Goal: Information Seeking & Learning: Compare options

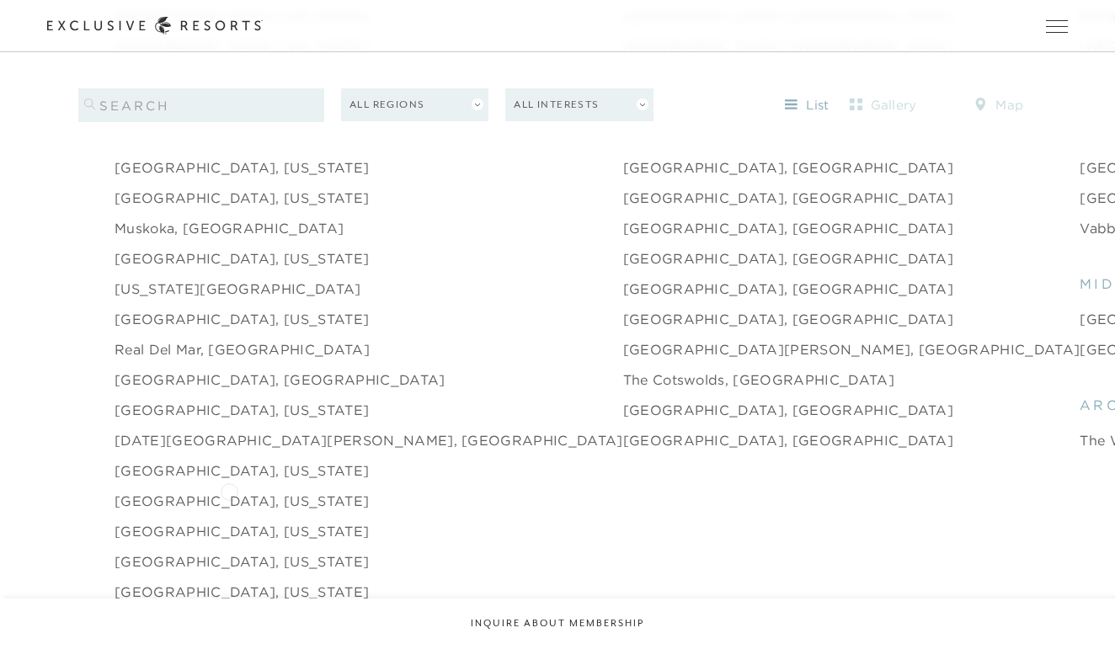
scroll to position [2383, 0]
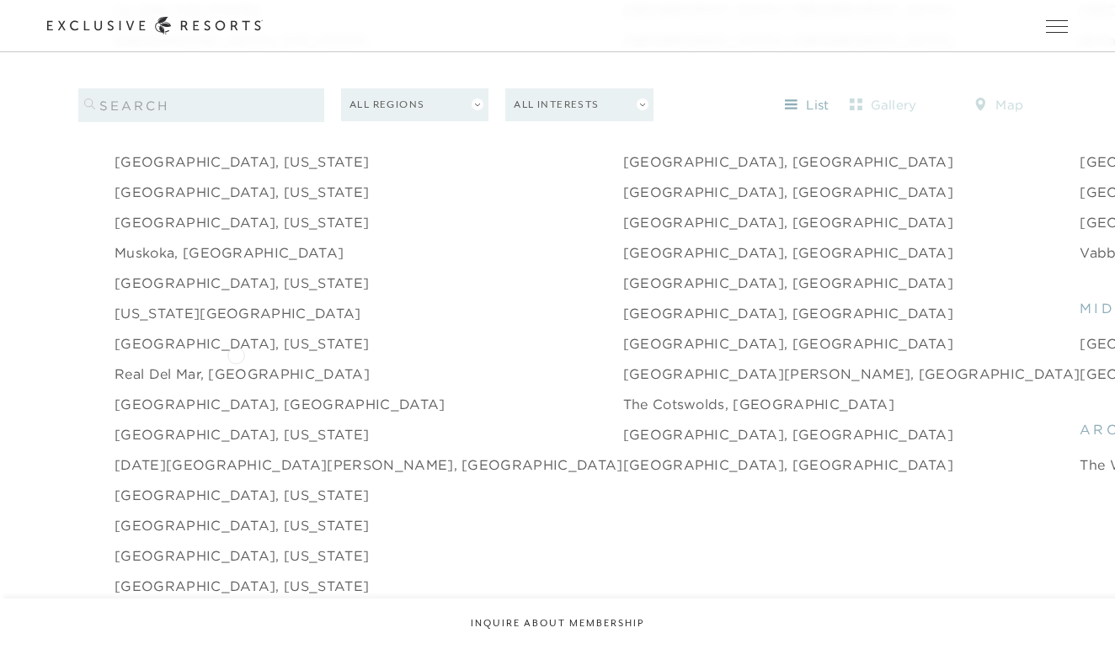
click at [236, 364] on link "Real del Mar, [GEOGRAPHIC_DATA]" at bounding box center [242, 374] width 255 height 20
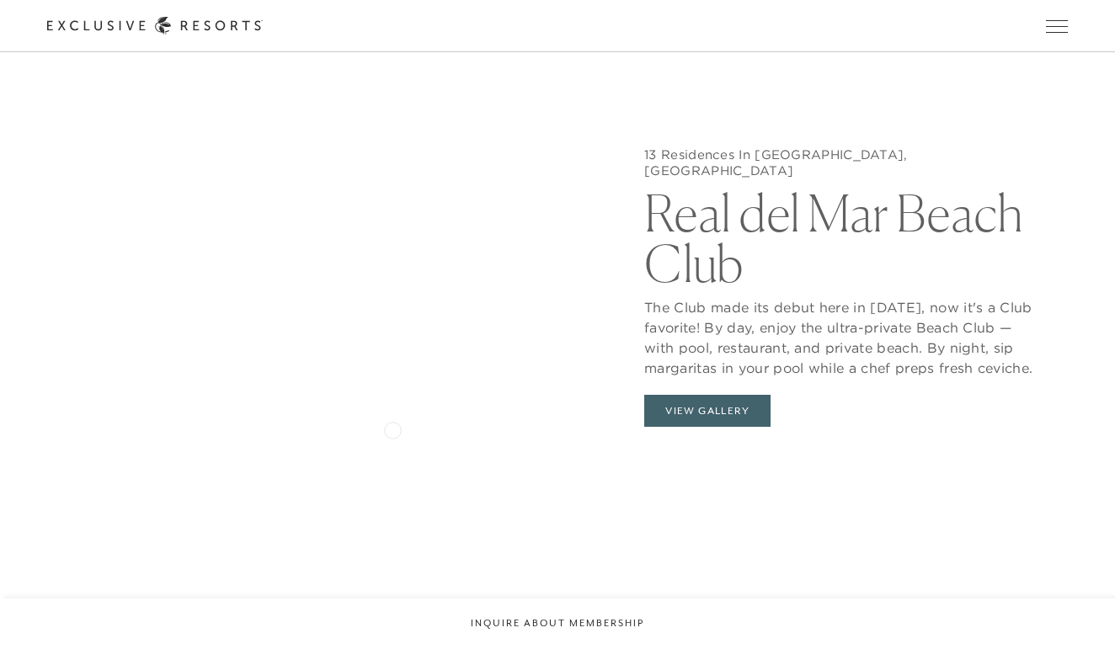
scroll to position [1670, 0]
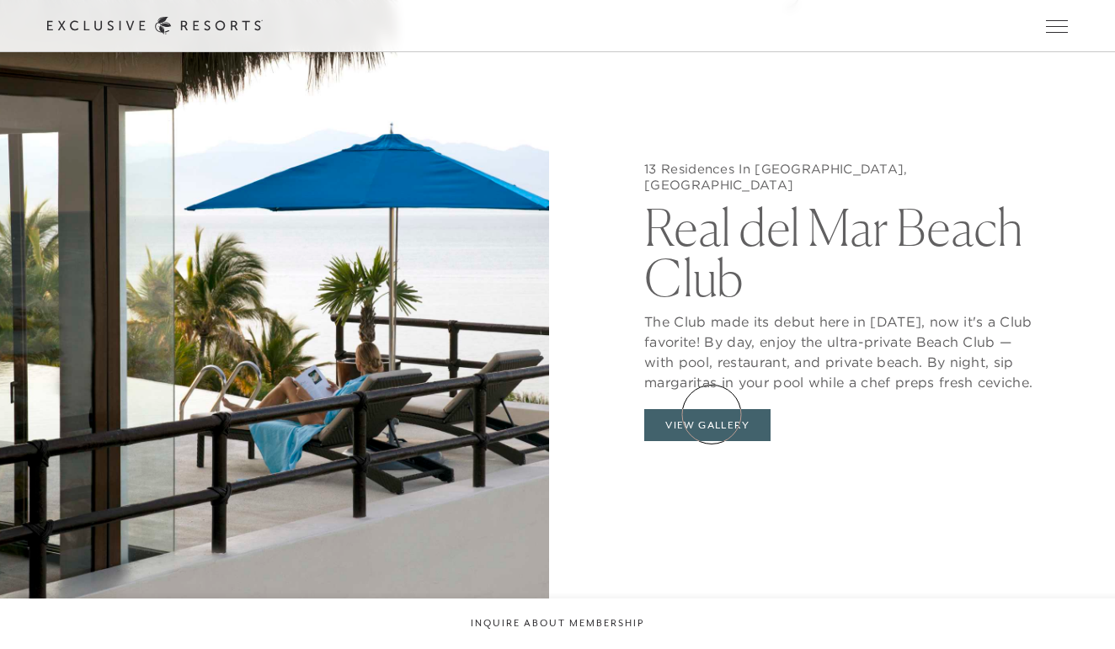
click at [711, 414] on button "View Gallery" at bounding box center [707, 425] width 126 height 32
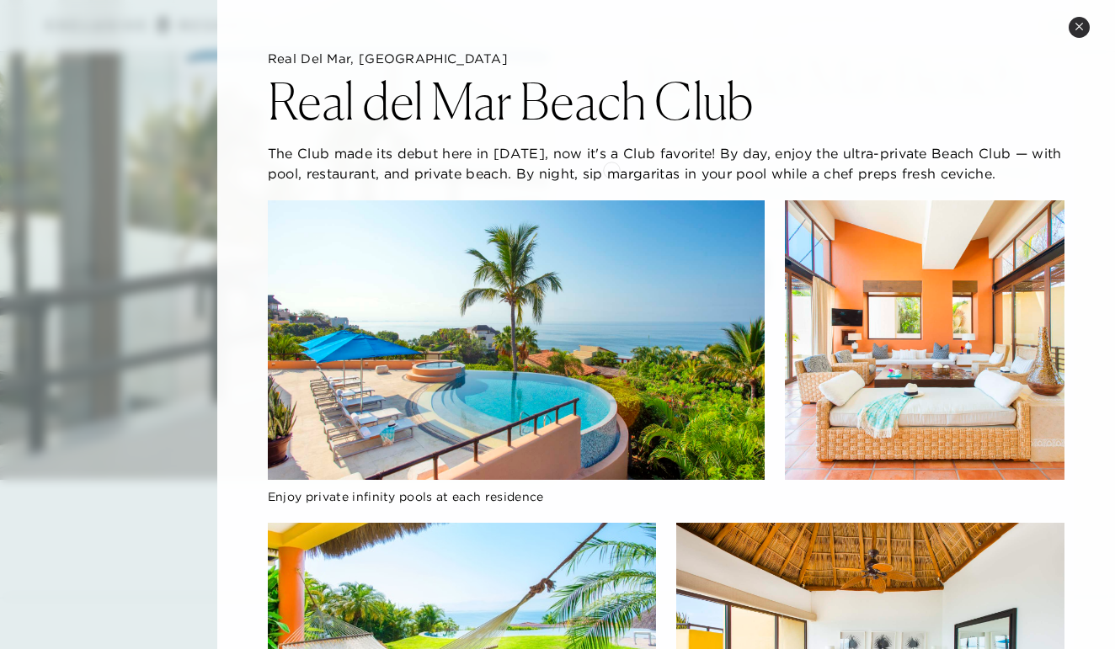
scroll to position [0, 0]
click at [483, 320] on img at bounding box center [516, 340] width 497 height 280
click at [482, 318] on img at bounding box center [516, 340] width 497 height 280
click at [569, 434] on img at bounding box center [516, 340] width 497 height 280
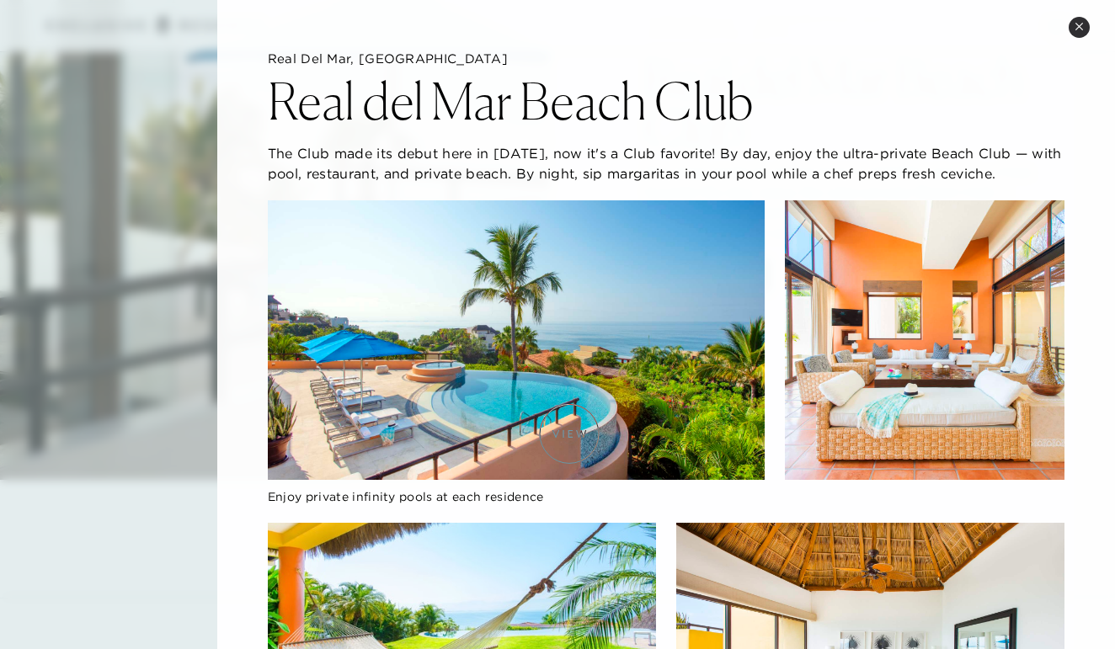
click at [569, 434] on img at bounding box center [516, 340] width 497 height 280
click at [583, 421] on img at bounding box center [516, 340] width 497 height 280
click at [859, 361] on img at bounding box center [925, 340] width 280 height 280
click at [861, 360] on img at bounding box center [925, 340] width 280 height 280
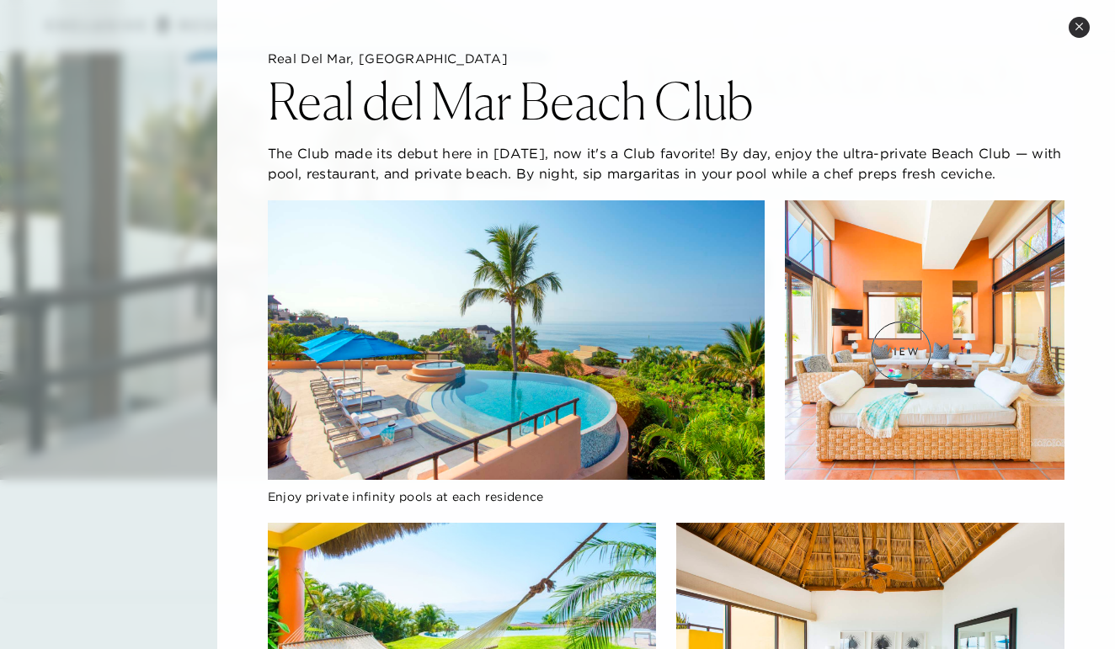
click at [901, 351] on img at bounding box center [925, 340] width 280 height 280
click at [1083, 25] on icon at bounding box center [1078, 26] width 9 height 9
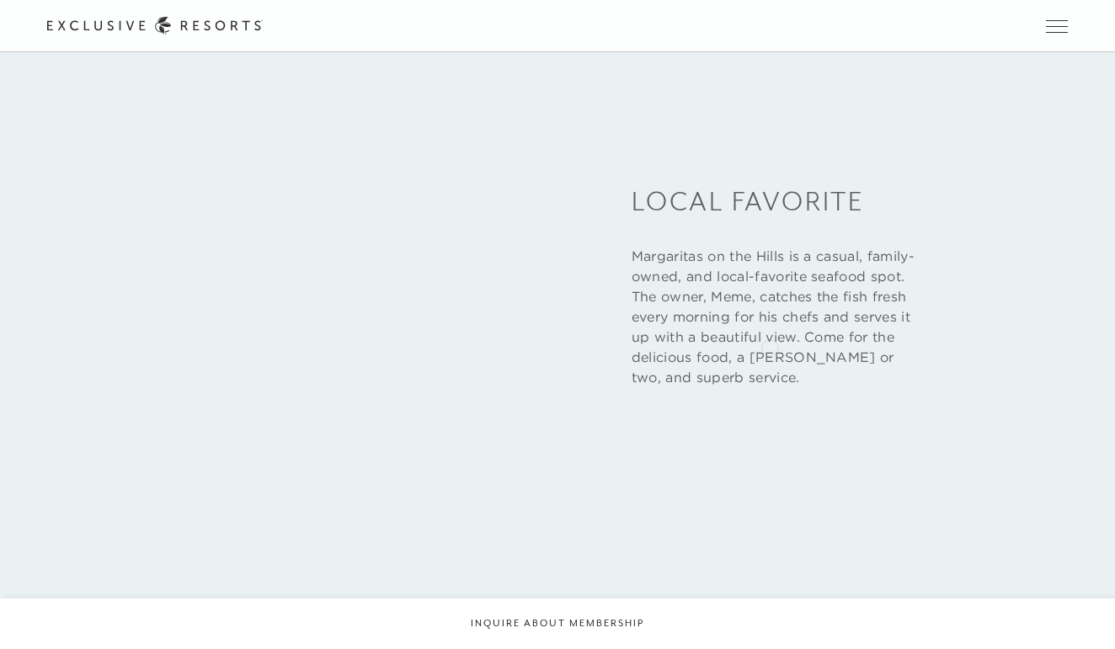
scroll to position [2418, 0]
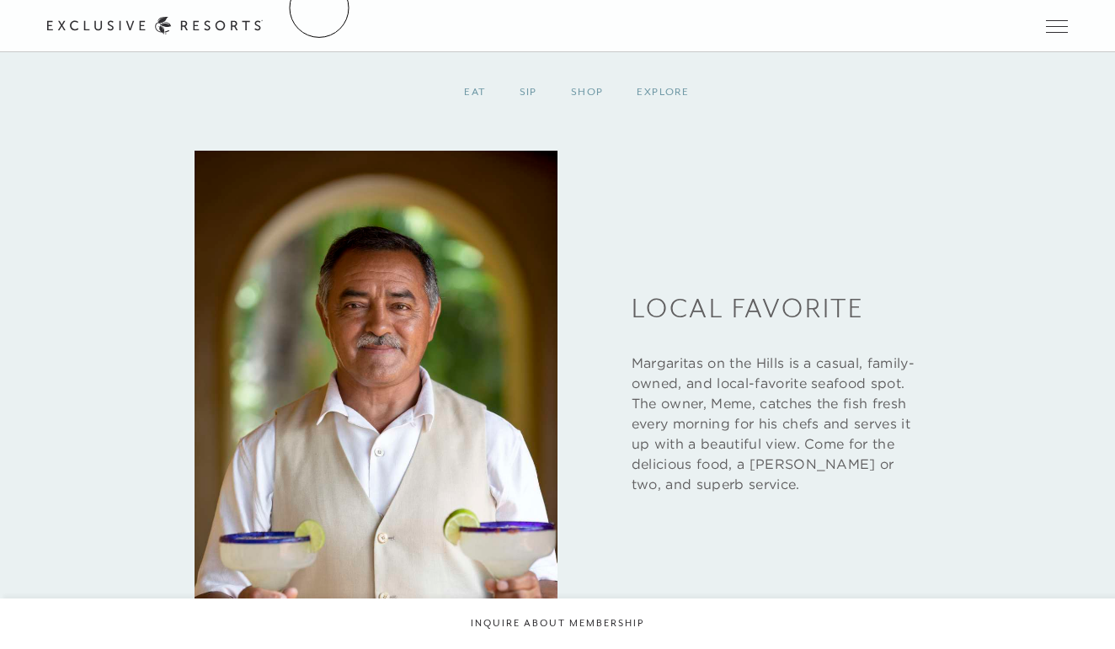
scroll to position [2383, 0]
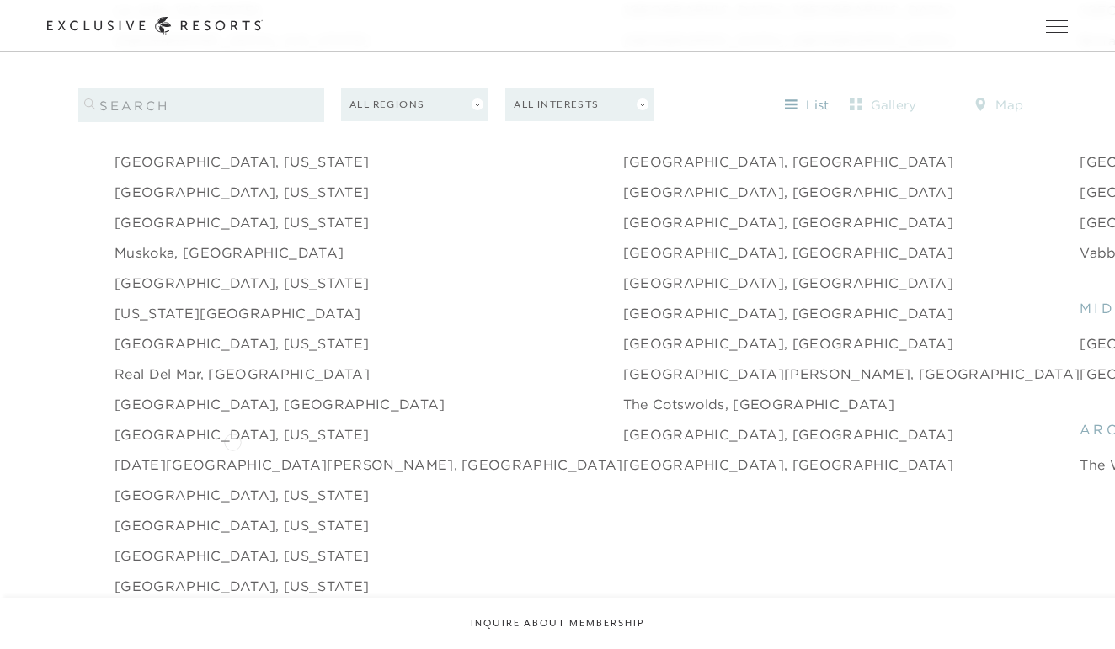
click at [232, 455] on link "[DATE][GEOGRAPHIC_DATA][PERSON_NAME], [GEOGRAPHIC_DATA]" at bounding box center [369, 465] width 509 height 20
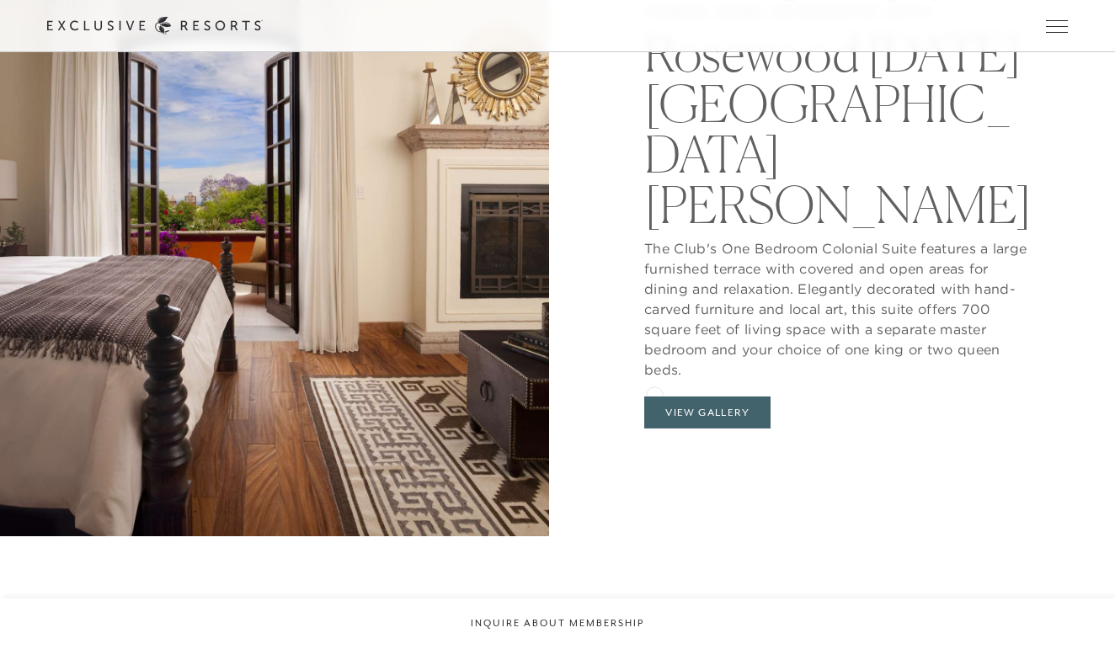
scroll to position [1803, 0]
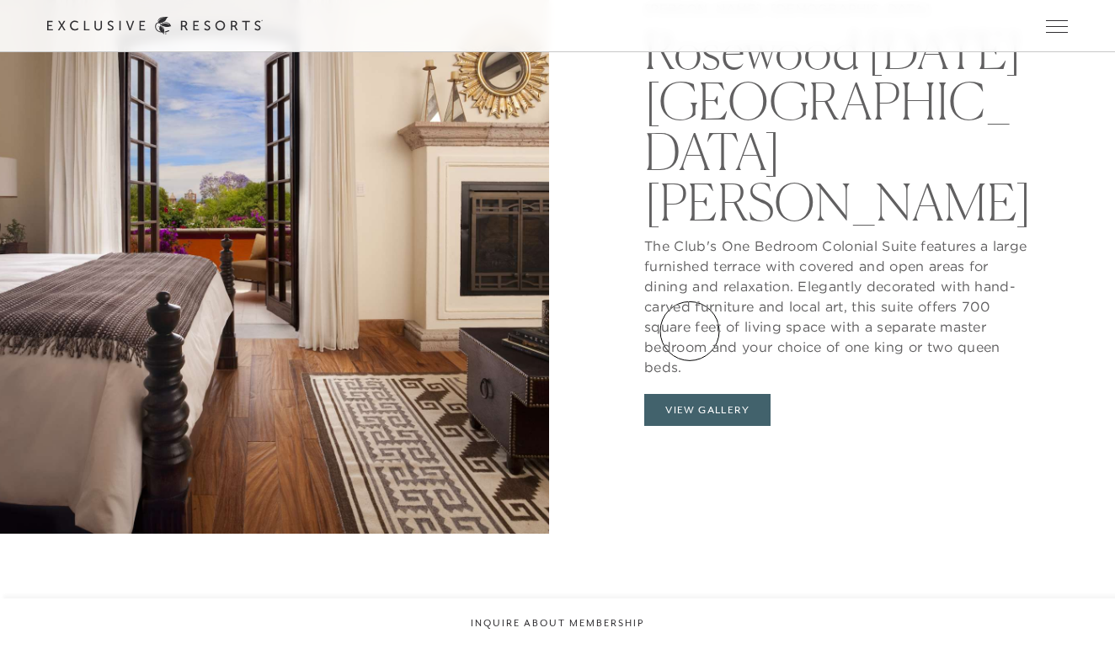
click at [690, 394] on button "View Gallery" at bounding box center [707, 410] width 126 height 32
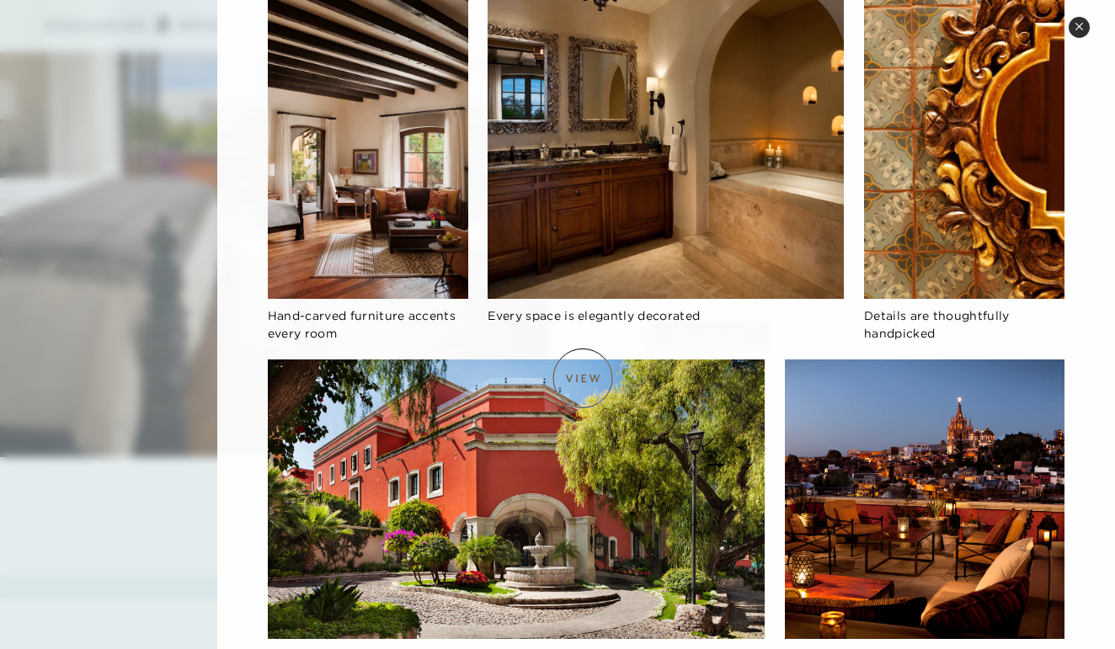
scroll to position [1931, 0]
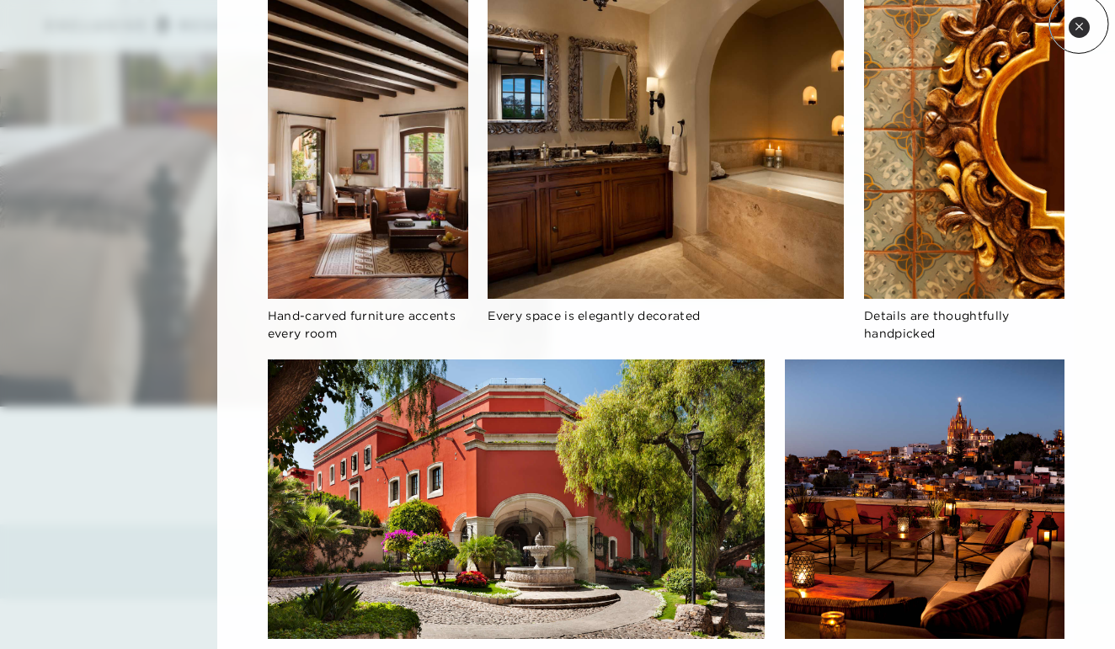
click at [1078, 24] on icon at bounding box center [1078, 26] width 9 height 9
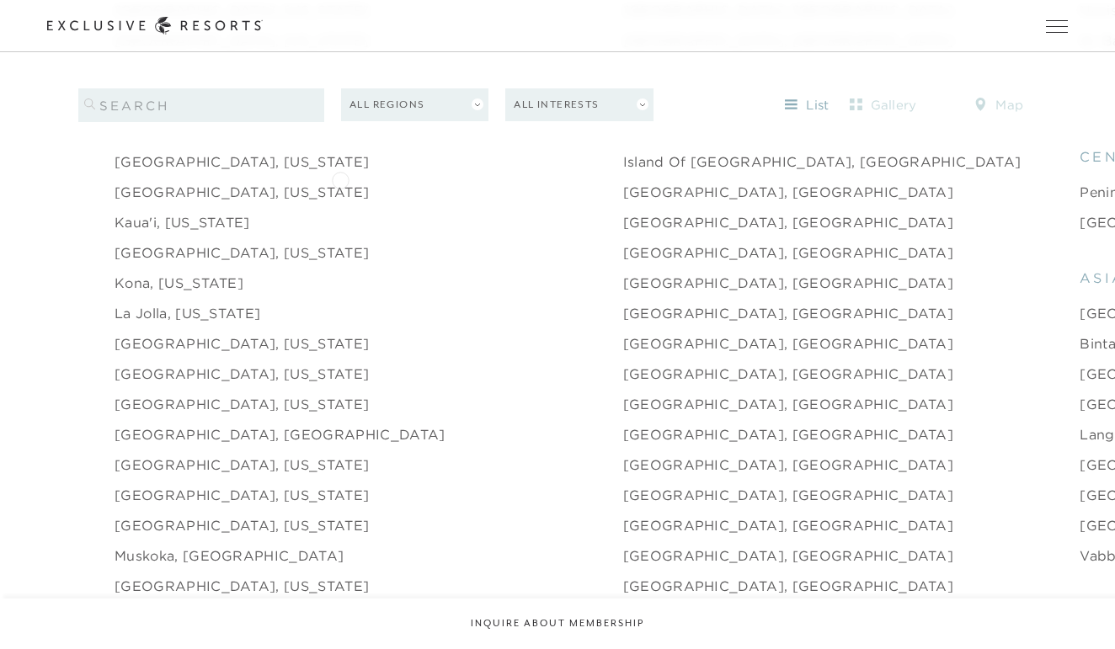
scroll to position [2060, 0]
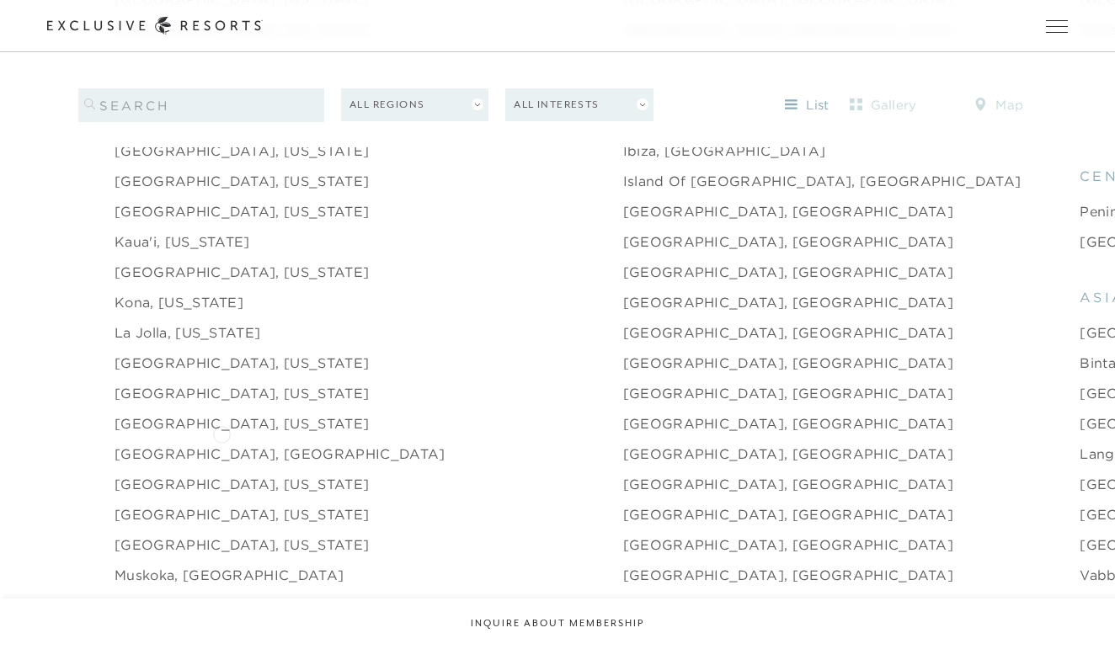
click at [221, 444] on link "[GEOGRAPHIC_DATA], [GEOGRAPHIC_DATA]" at bounding box center [280, 454] width 331 height 20
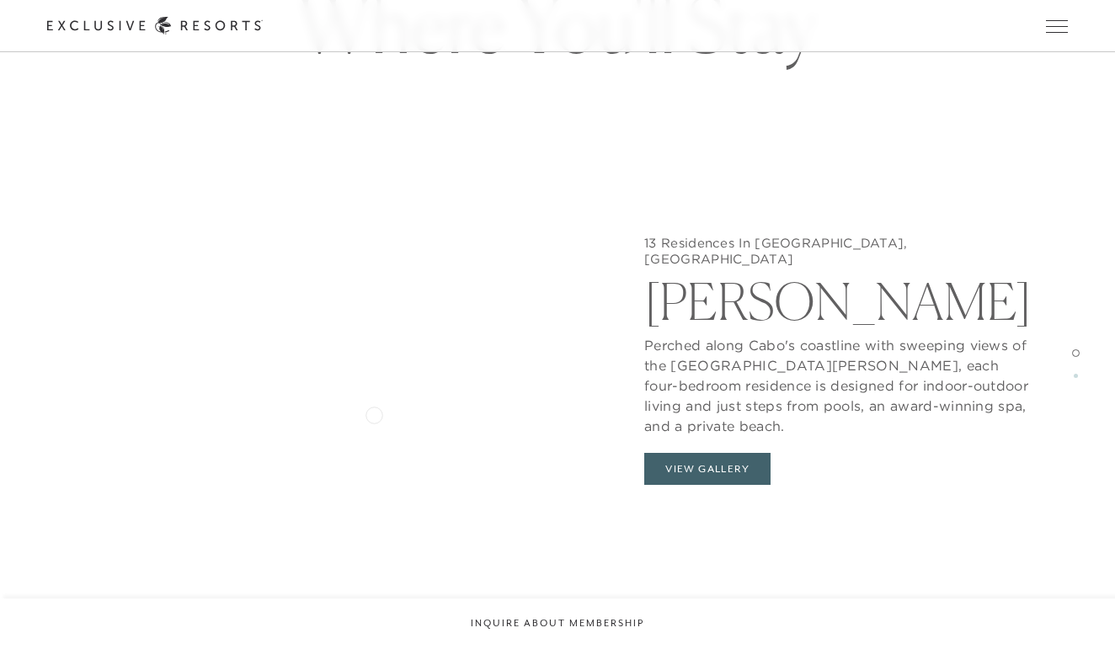
scroll to position [1620, 0]
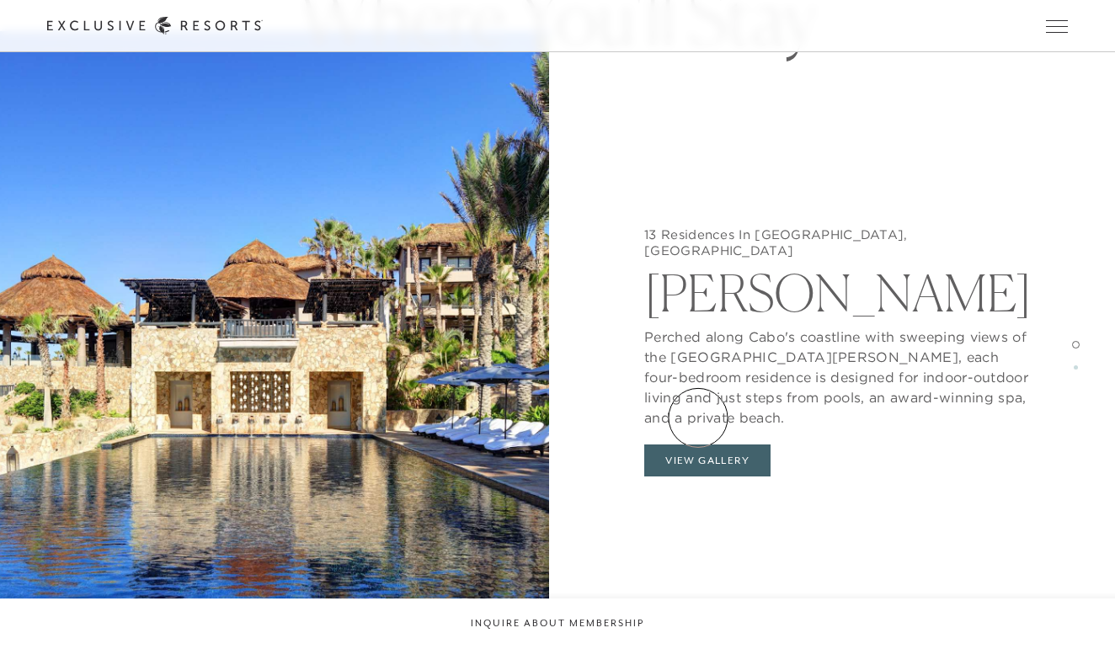
click at [698, 445] on button "View Gallery" at bounding box center [707, 461] width 126 height 32
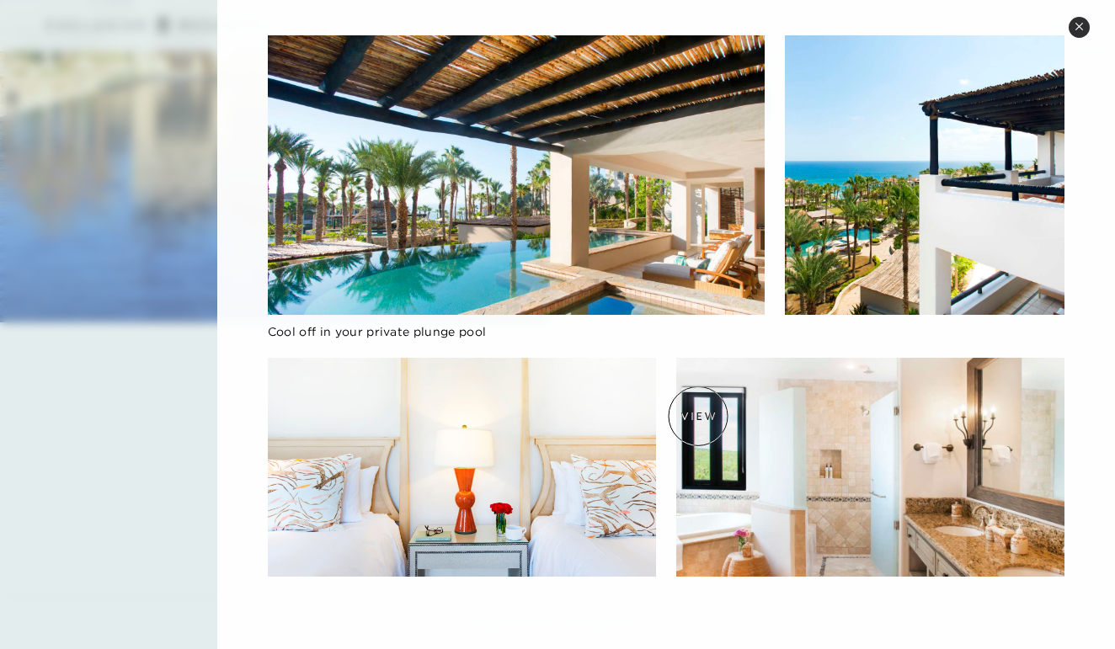
scroll to position [2053, 0]
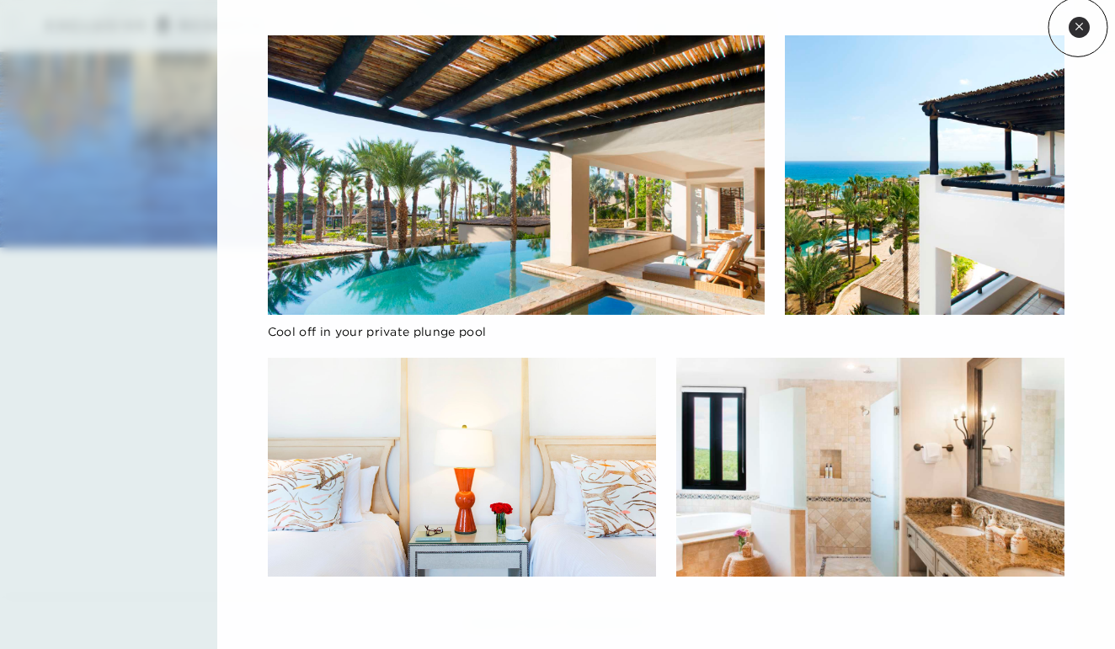
click at [1078, 25] on icon at bounding box center [1078, 26] width 7 height 7
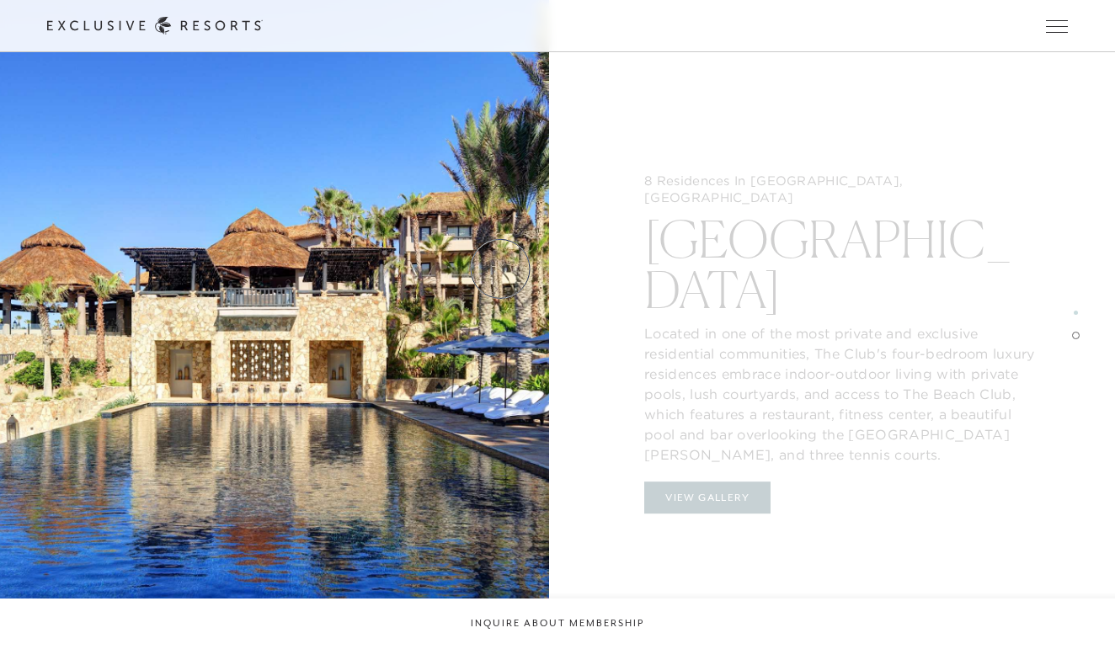
scroll to position [2492, 0]
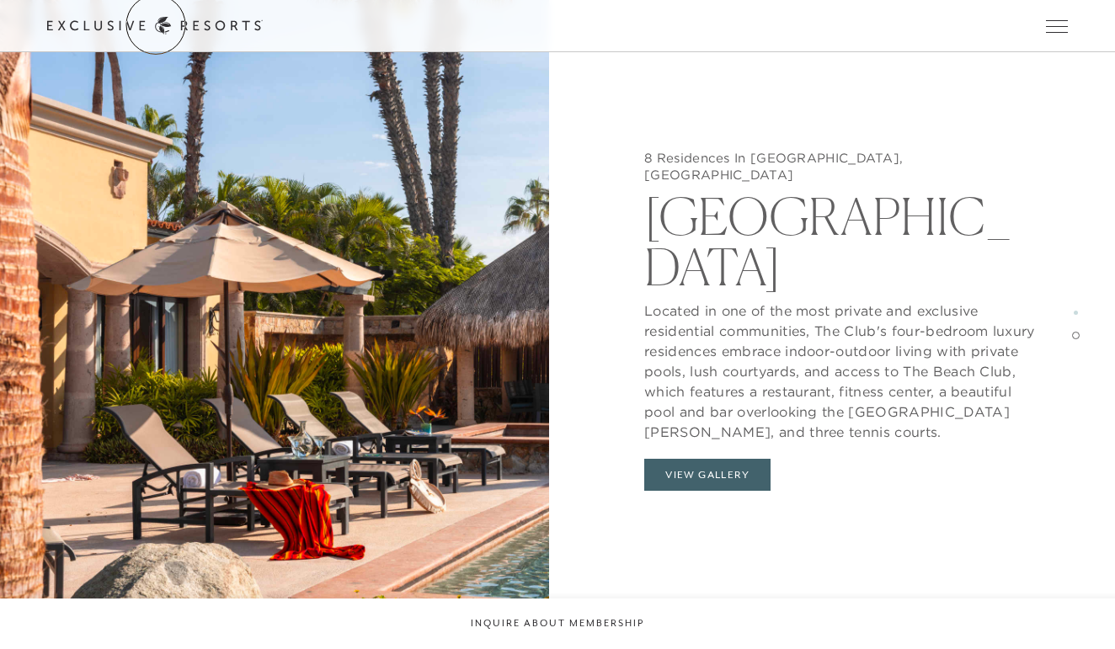
scroll to position [2060, 0]
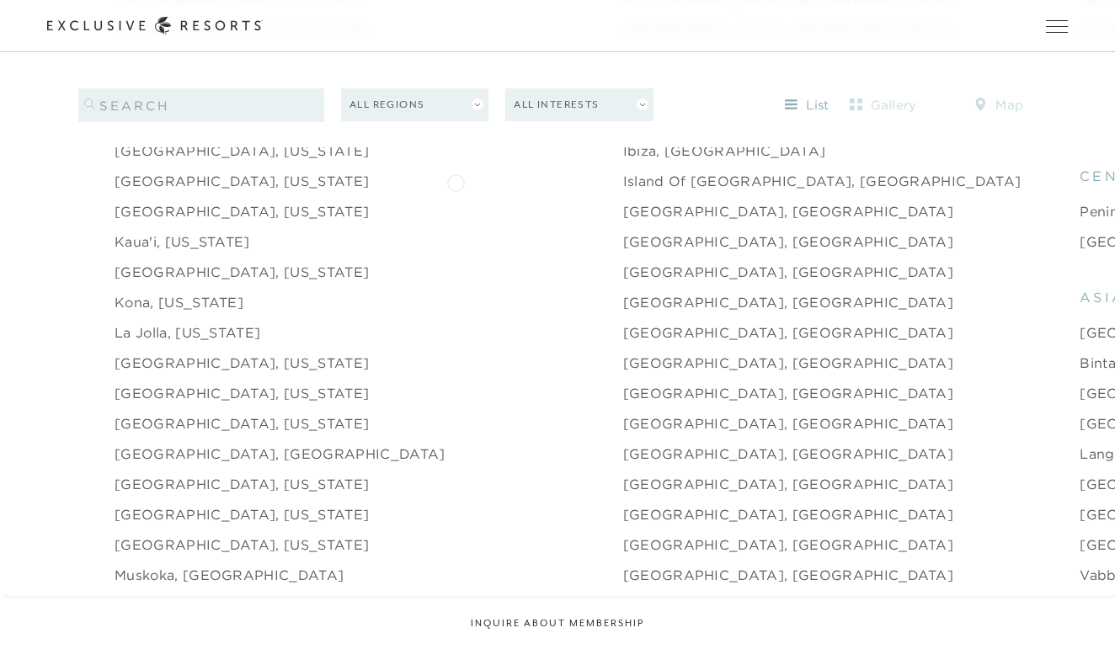
click at [623, 201] on link "[GEOGRAPHIC_DATA], [GEOGRAPHIC_DATA]" at bounding box center [788, 211] width 331 height 20
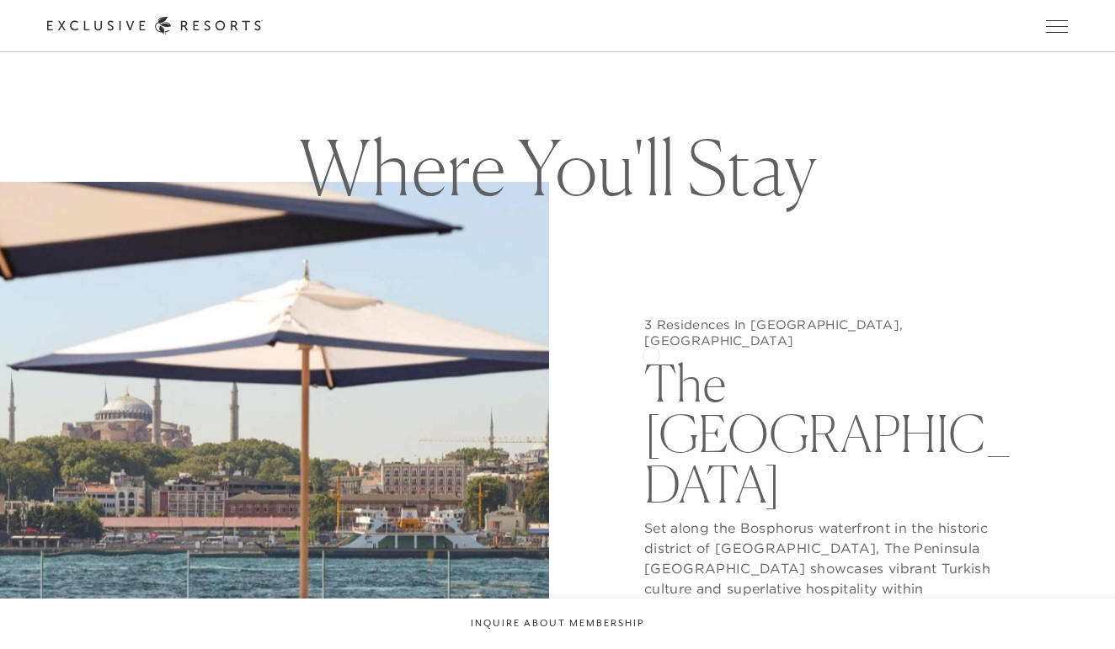
scroll to position [1534, 0]
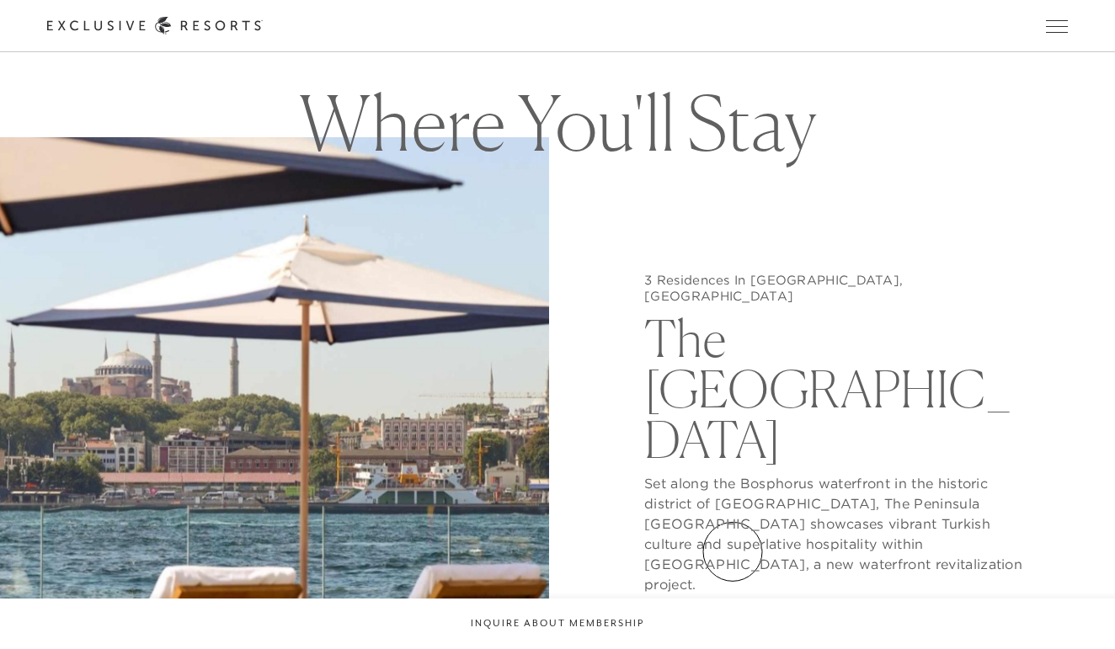
click at [732, 611] on button "View Gallery" at bounding box center [707, 627] width 126 height 32
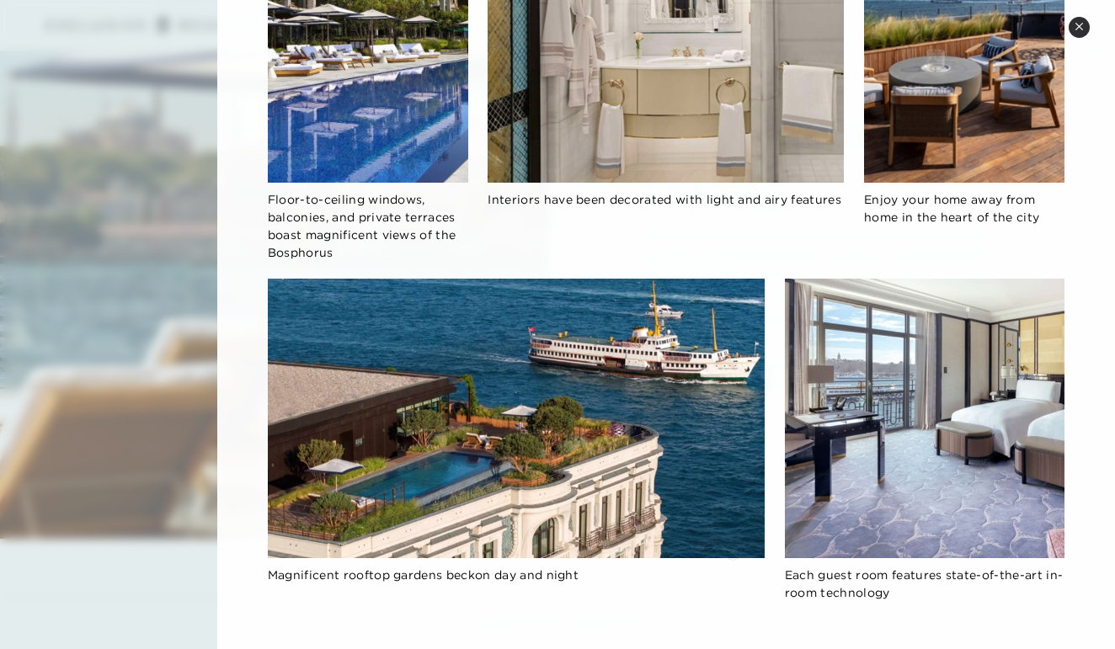
scroll to position [1786, 0]
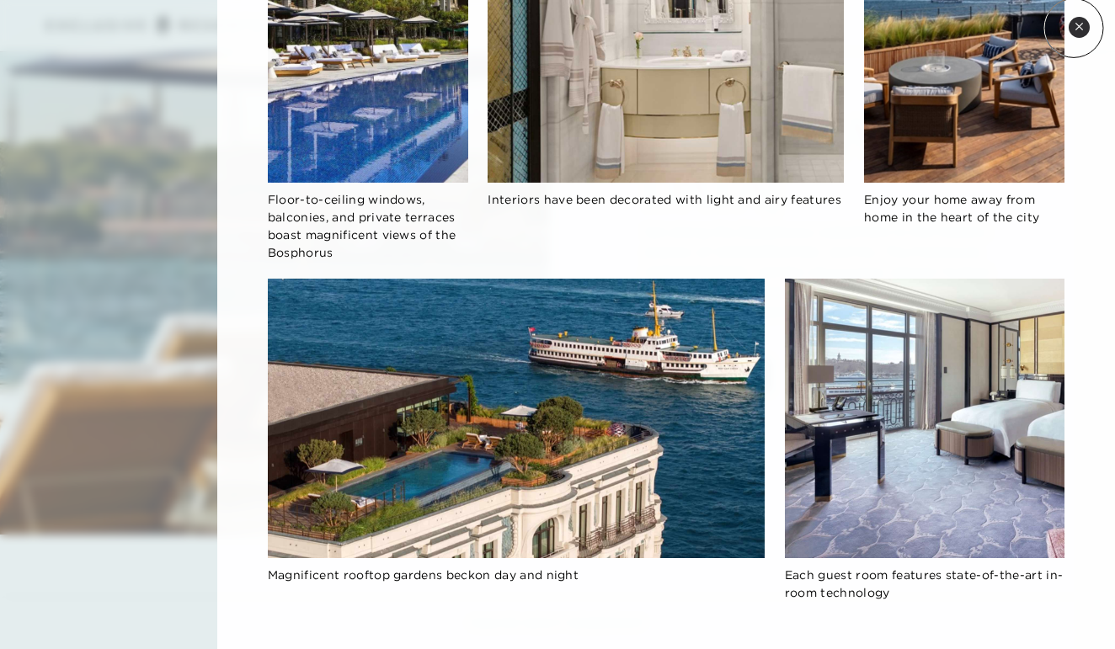
click at [1074, 29] on icon at bounding box center [1078, 26] width 9 height 9
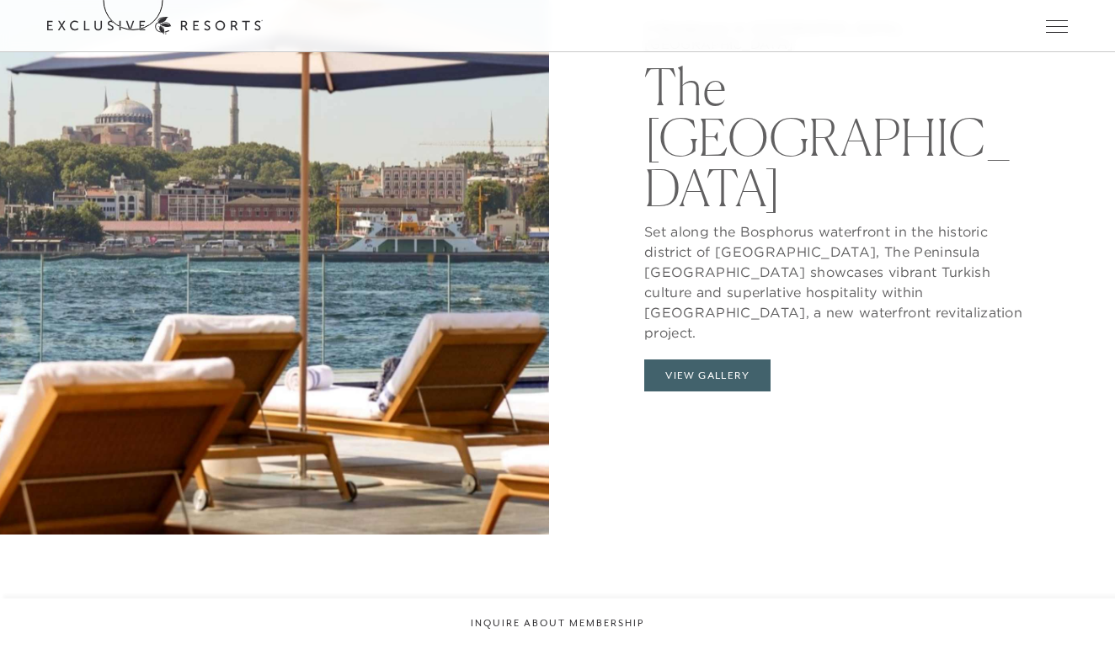
scroll to position [2060, 0]
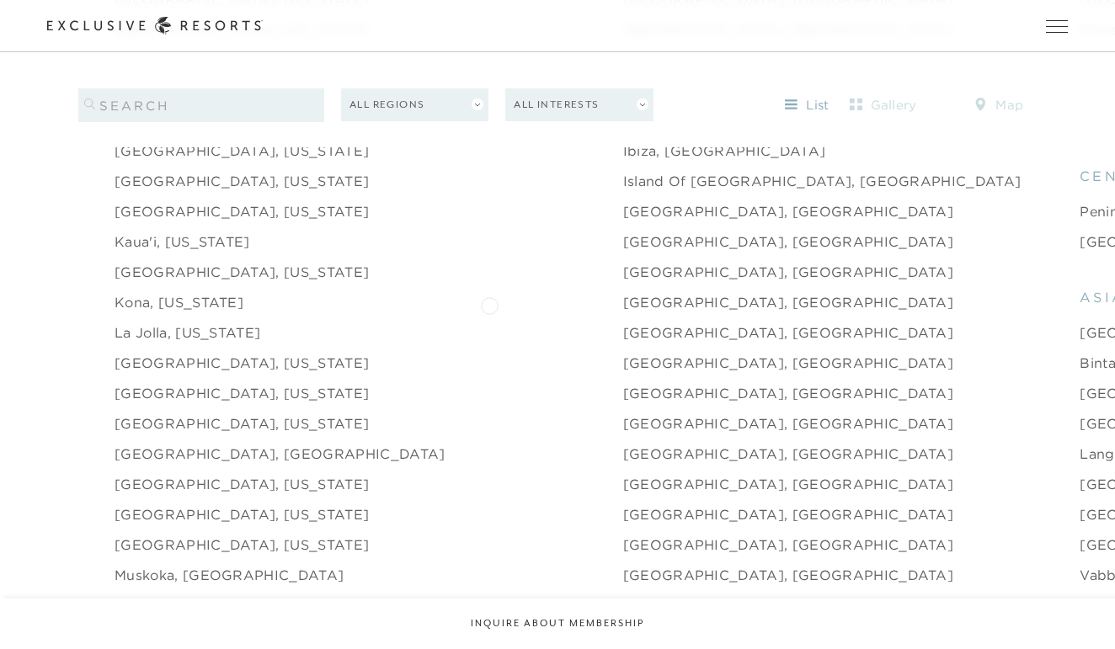
click at [623, 322] on link "[GEOGRAPHIC_DATA], [GEOGRAPHIC_DATA]" at bounding box center [788, 332] width 331 height 20
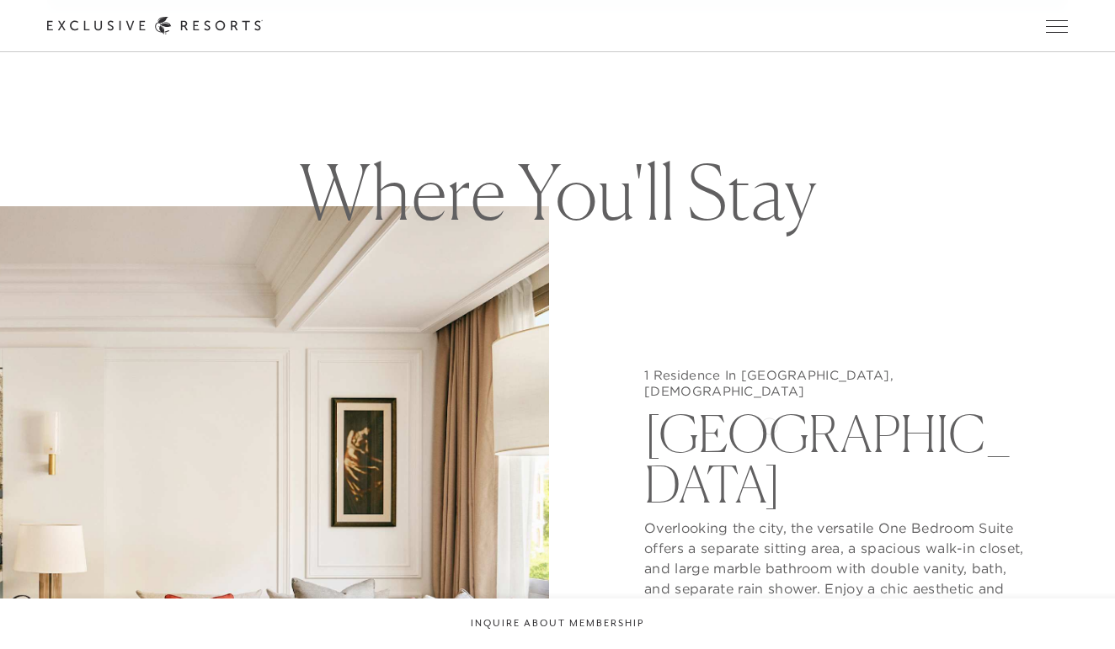
scroll to position [1515, 0]
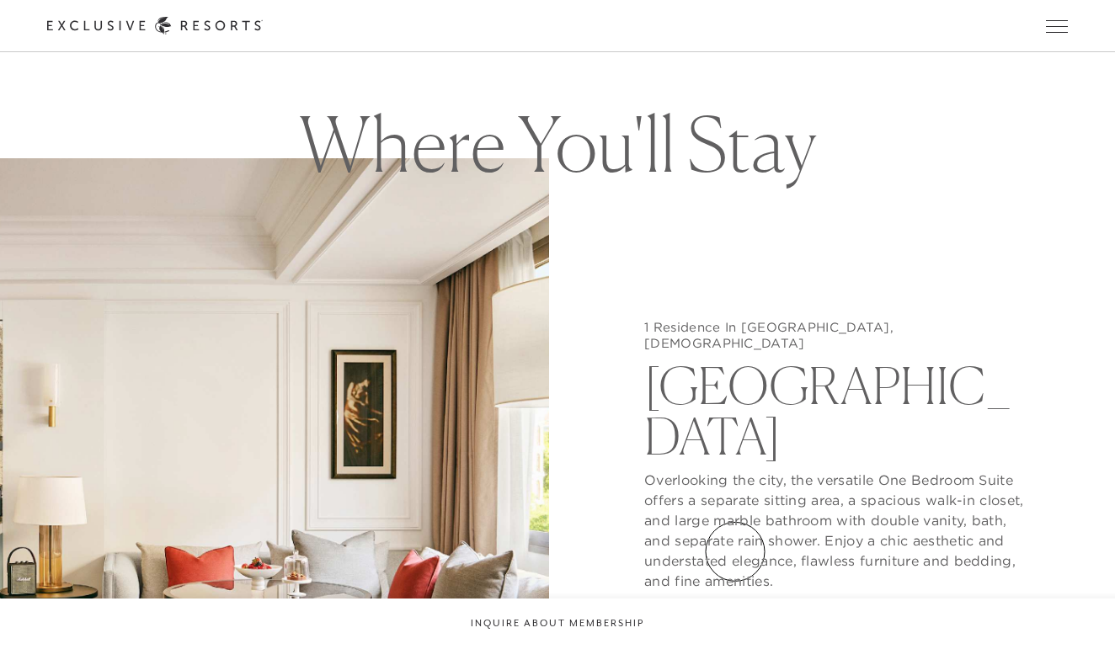
click at [735, 608] on button "View Gallery" at bounding box center [707, 624] width 126 height 32
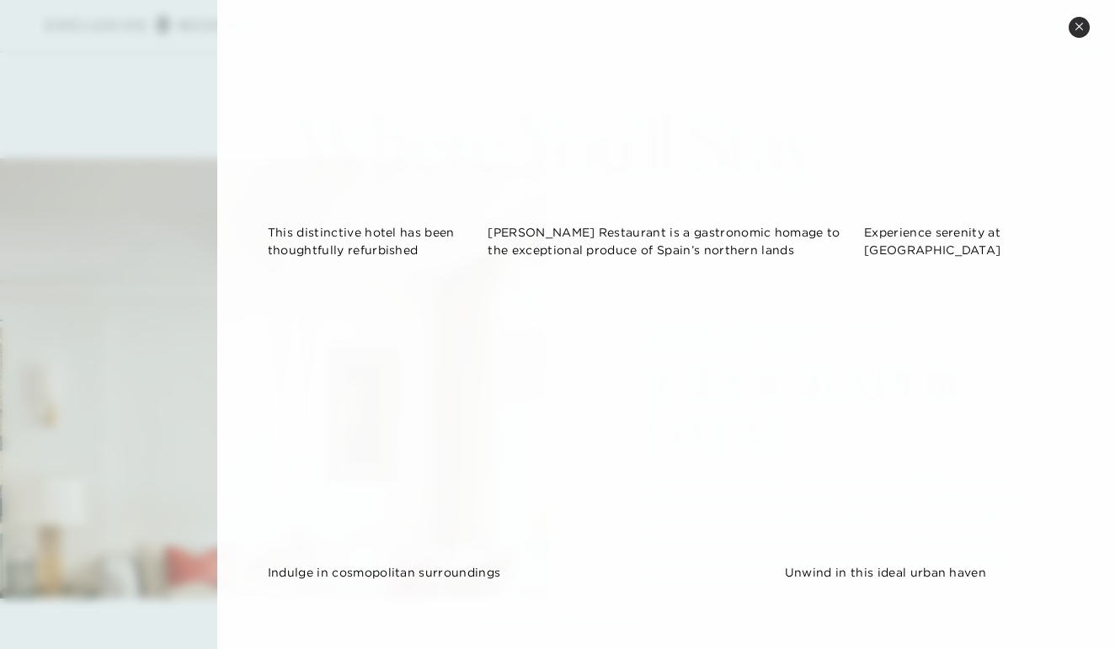
scroll to position [980, 0]
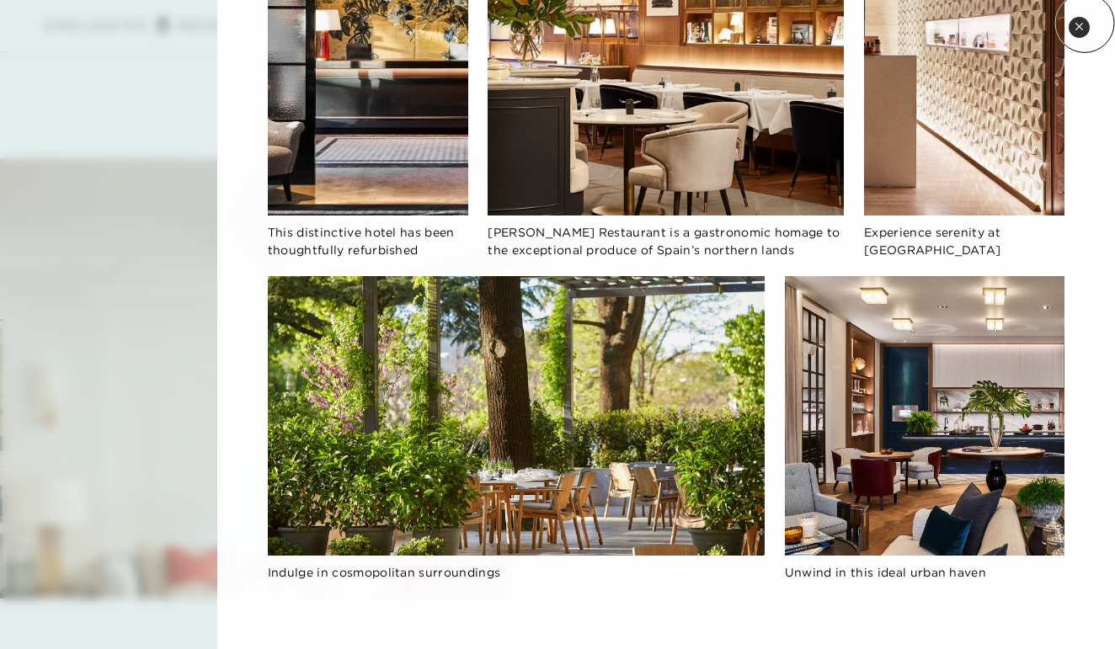
click at [1084, 24] on button "Close quickview" at bounding box center [1078, 27] width 21 height 21
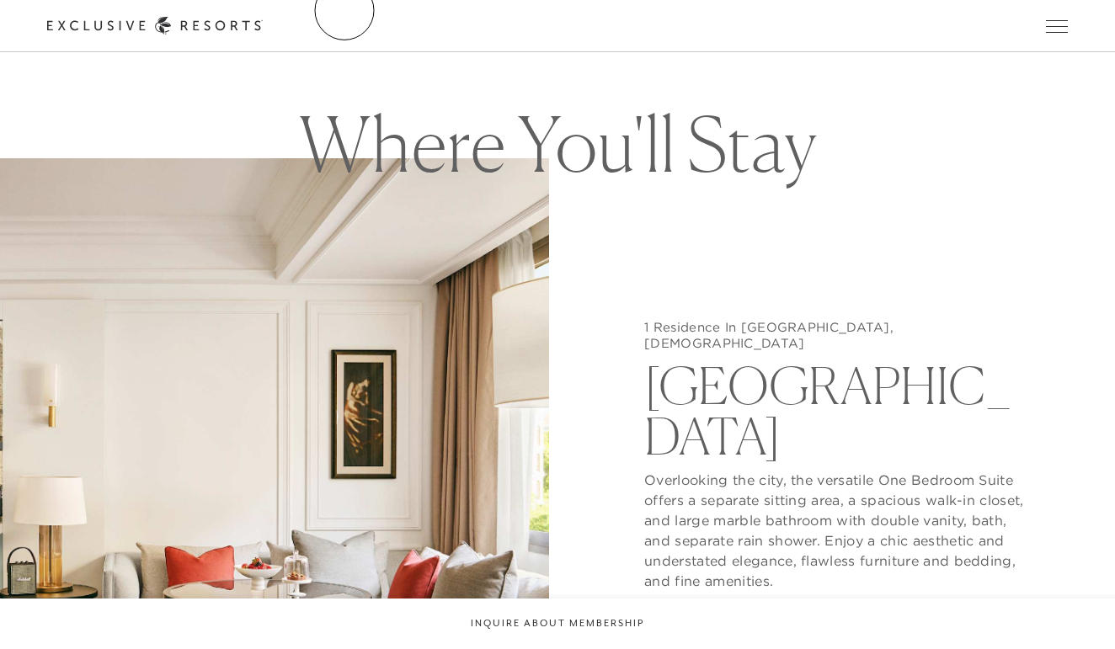
scroll to position [2060, 0]
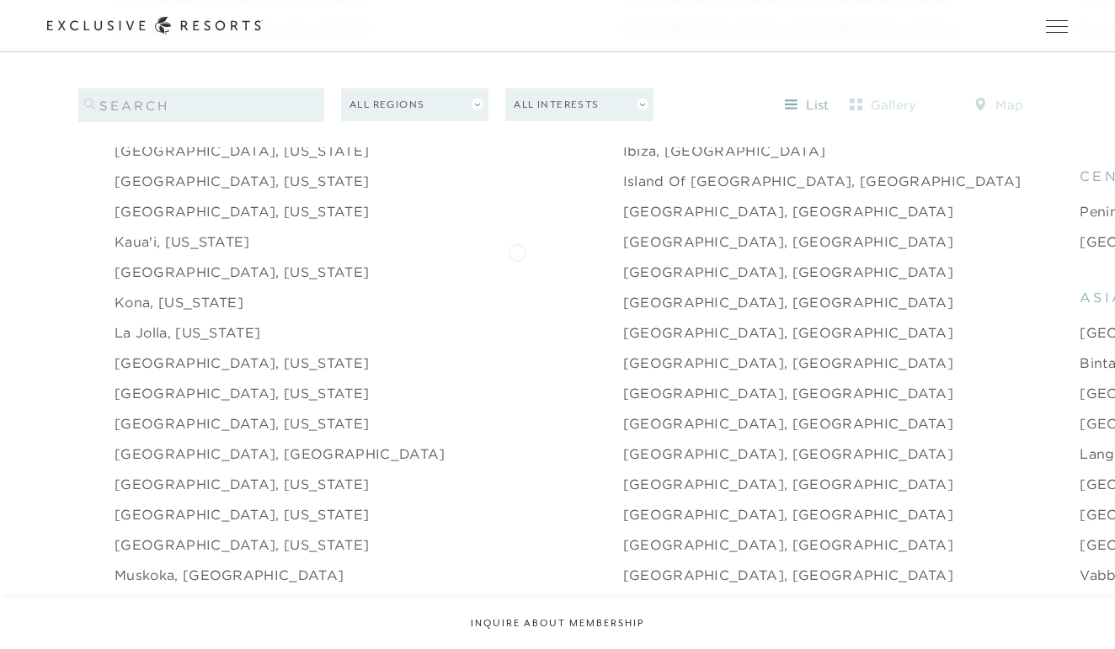
click at [623, 262] on link "[GEOGRAPHIC_DATA], [GEOGRAPHIC_DATA]" at bounding box center [788, 272] width 331 height 20
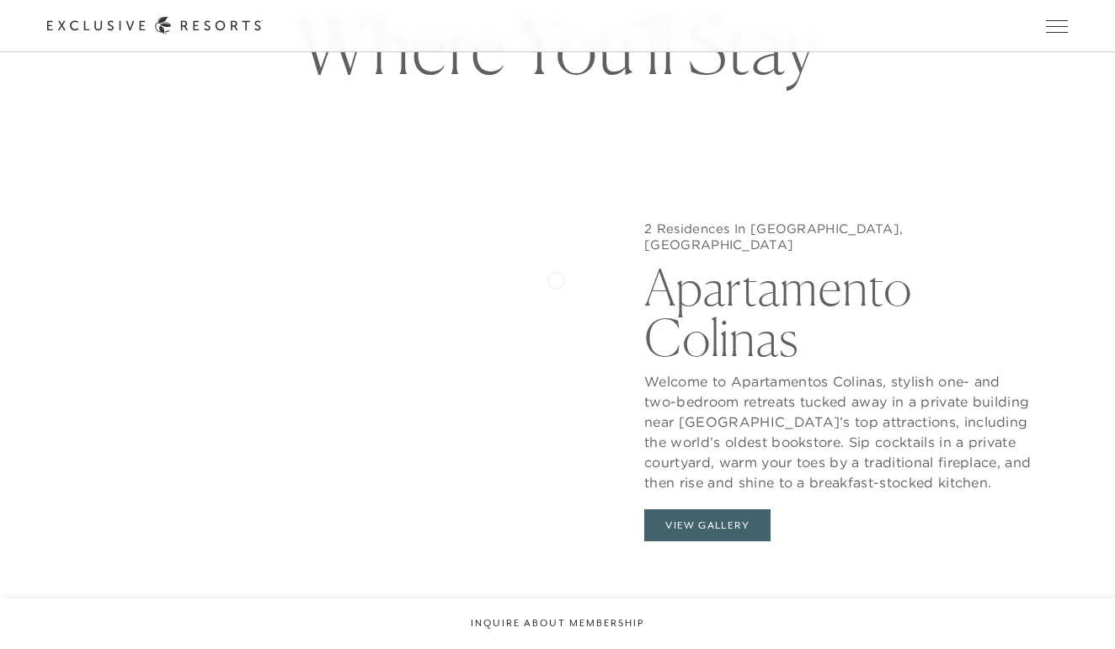
scroll to position [1617, 0]
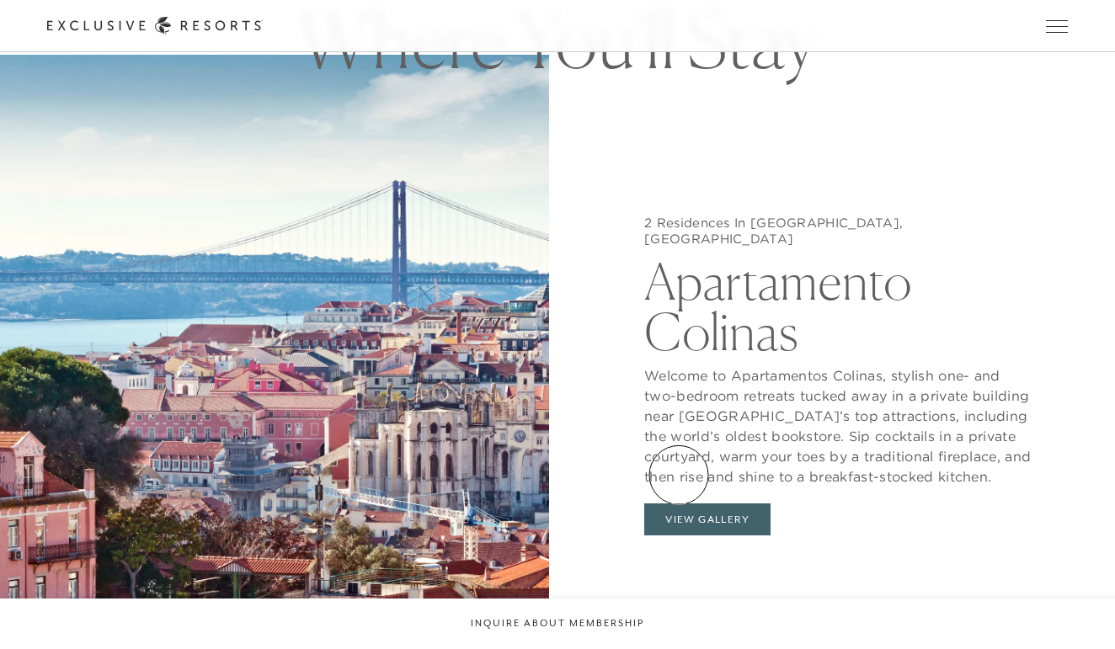
click at [679, 503] on button "View Gallery" at bounding box center [707, 519] width 126 height 32
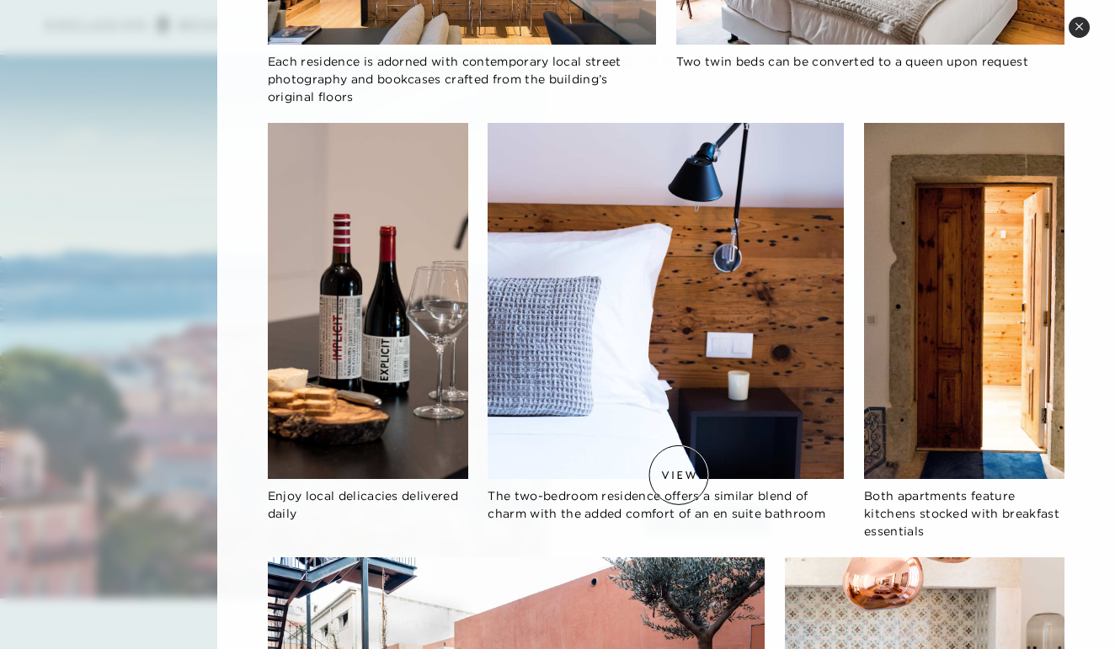
scroll to position [722, 0]
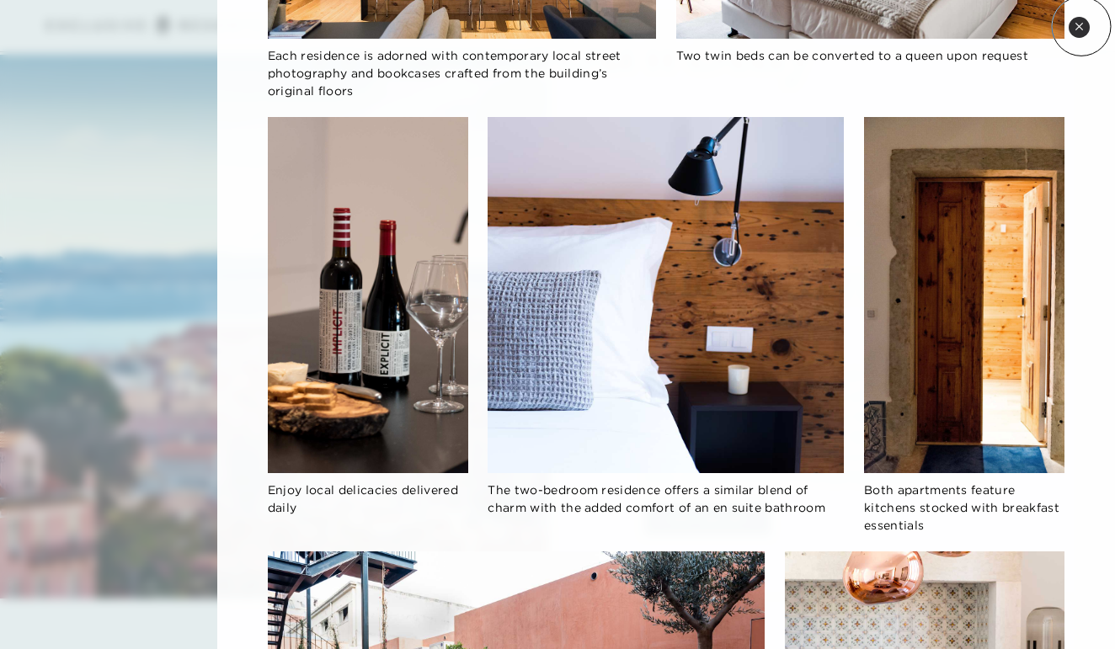
click at [1081, 26] on icon at bounding box center [1078, 26] width 9 height 9
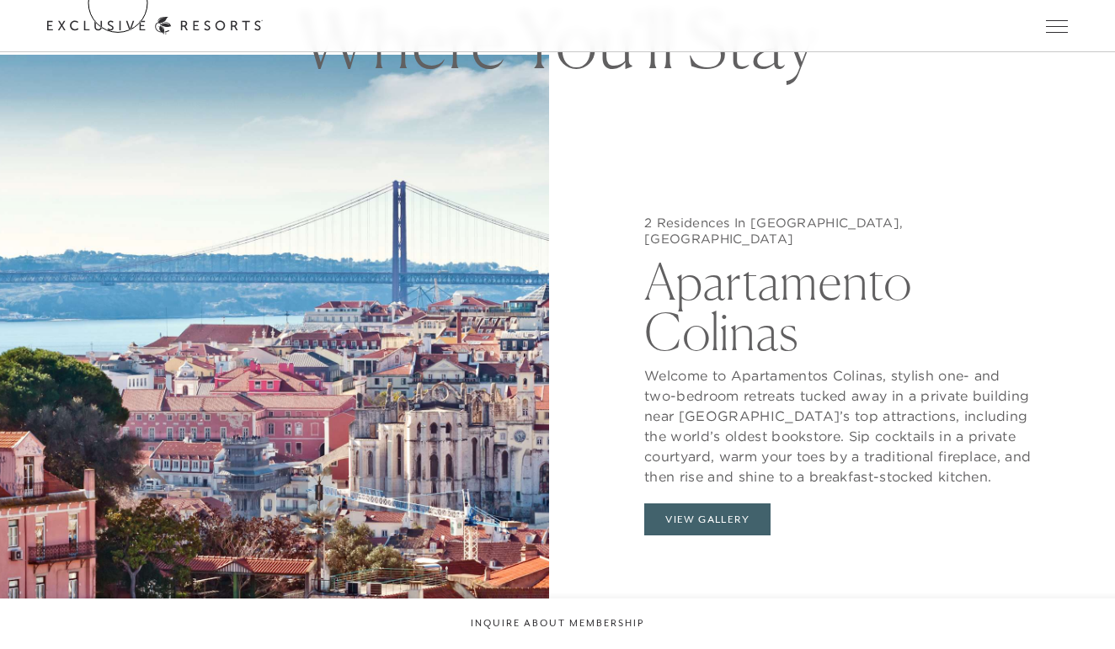
scroll to position [2060, 0]
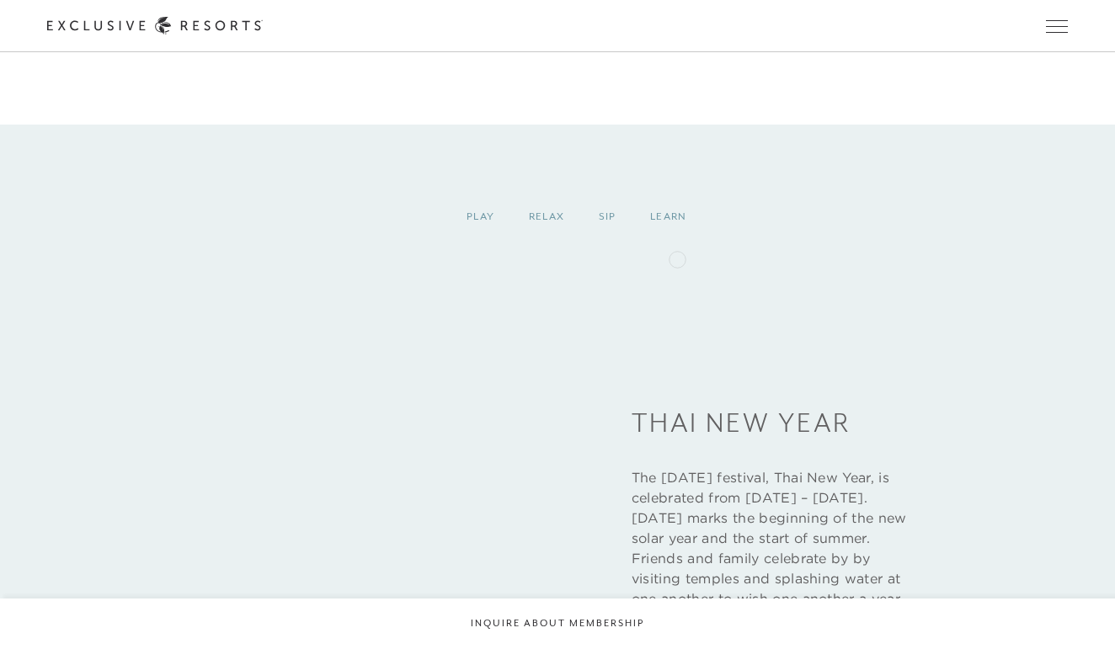
scroll to position [2290, 0]
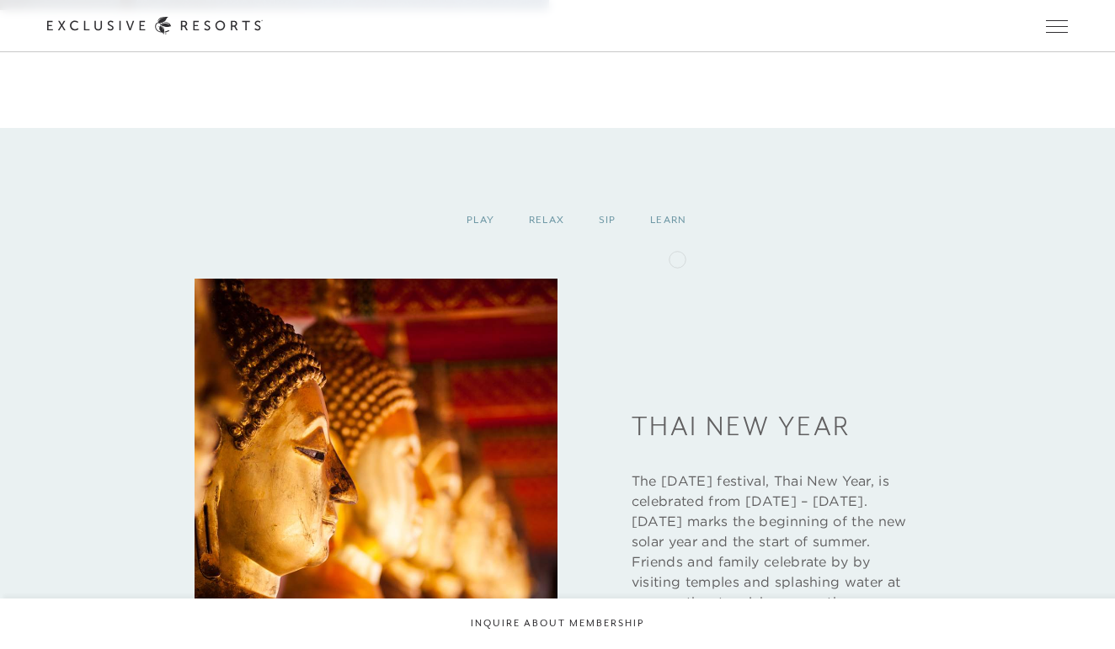
click at [677, 279] on div "Thai New Year The [DATE] festival, Thai New Year, is celebrated from [DATE] – […" at bounding box center [556, 520] width 725 height 483
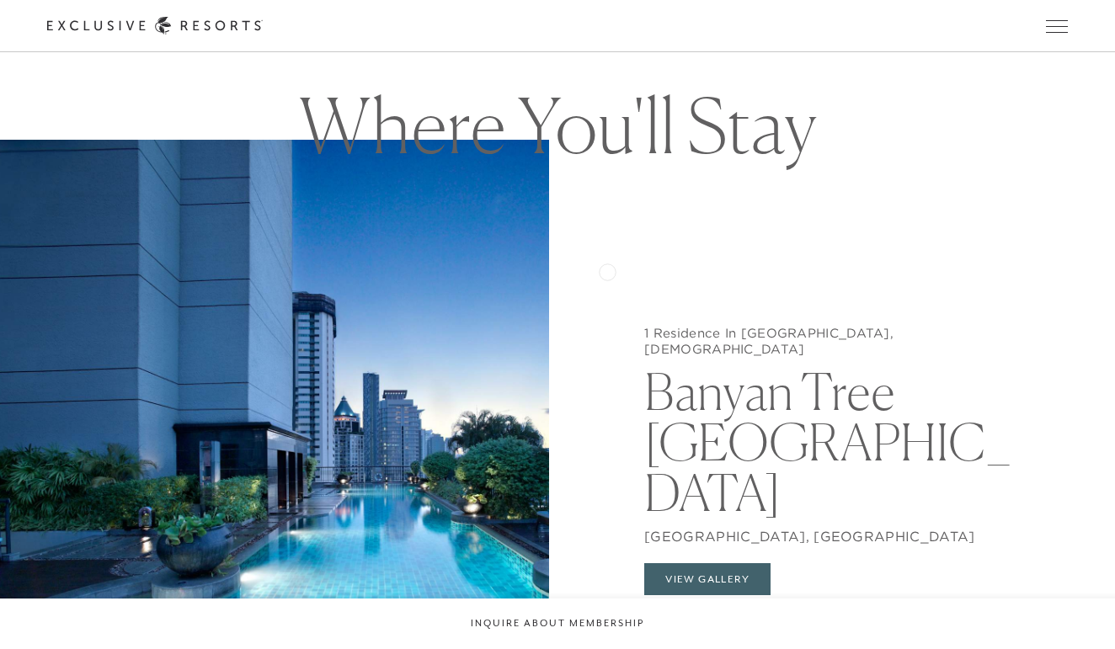
scroll to position [1569, 0]
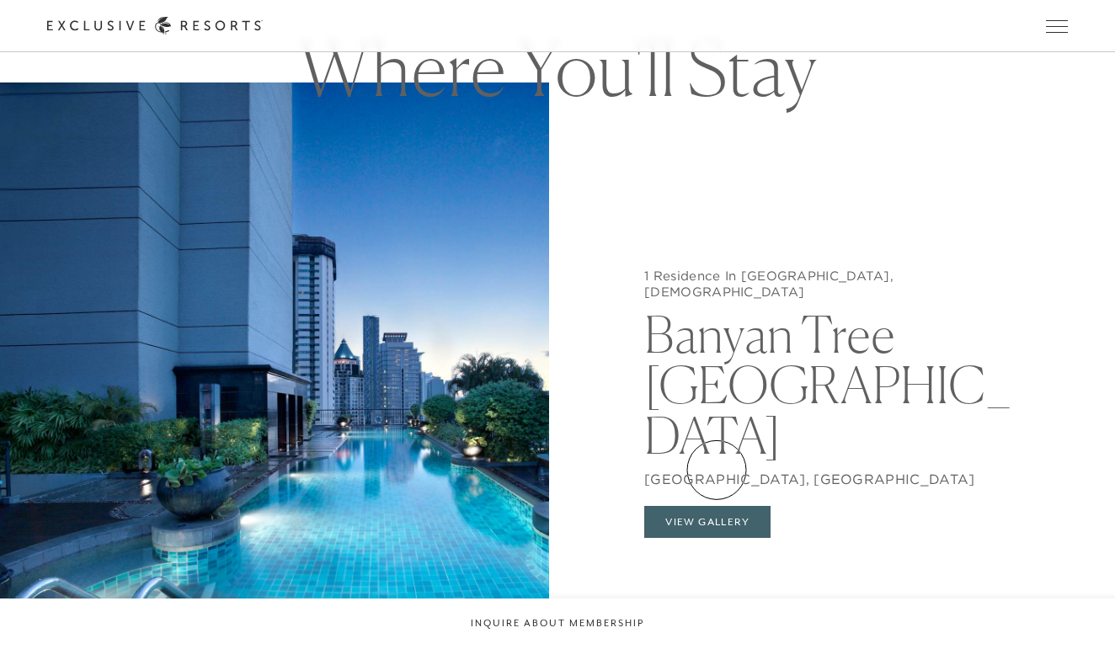
click at [716, 506] on button "View Gallery" at bounding box center [707, 522] width 126 height 32
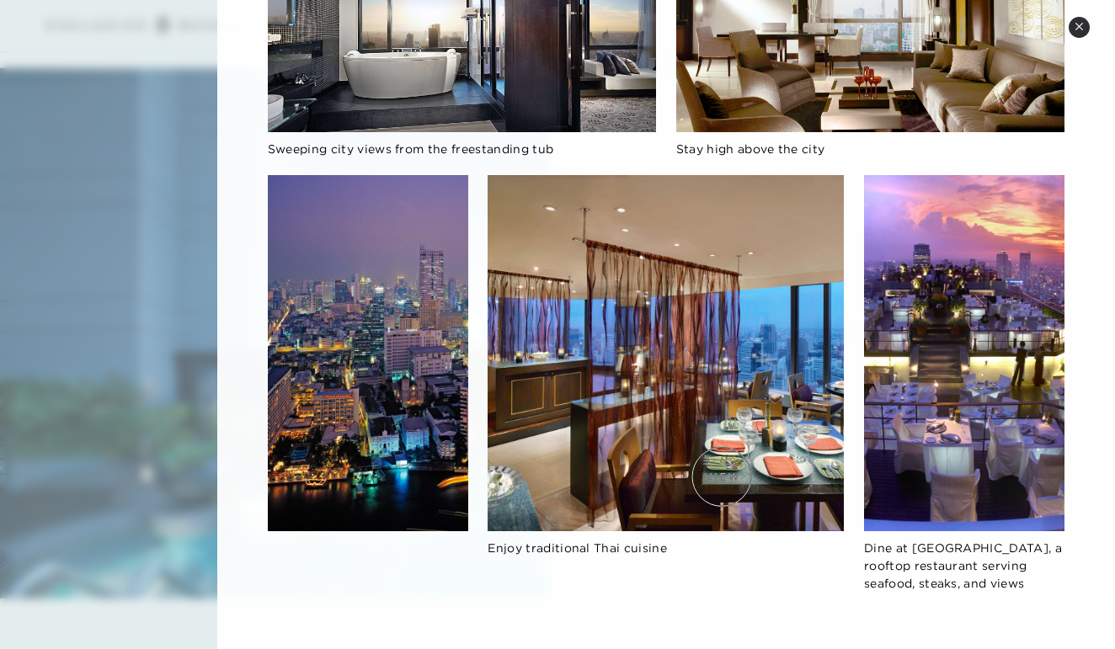
scroll to position [575, 0]
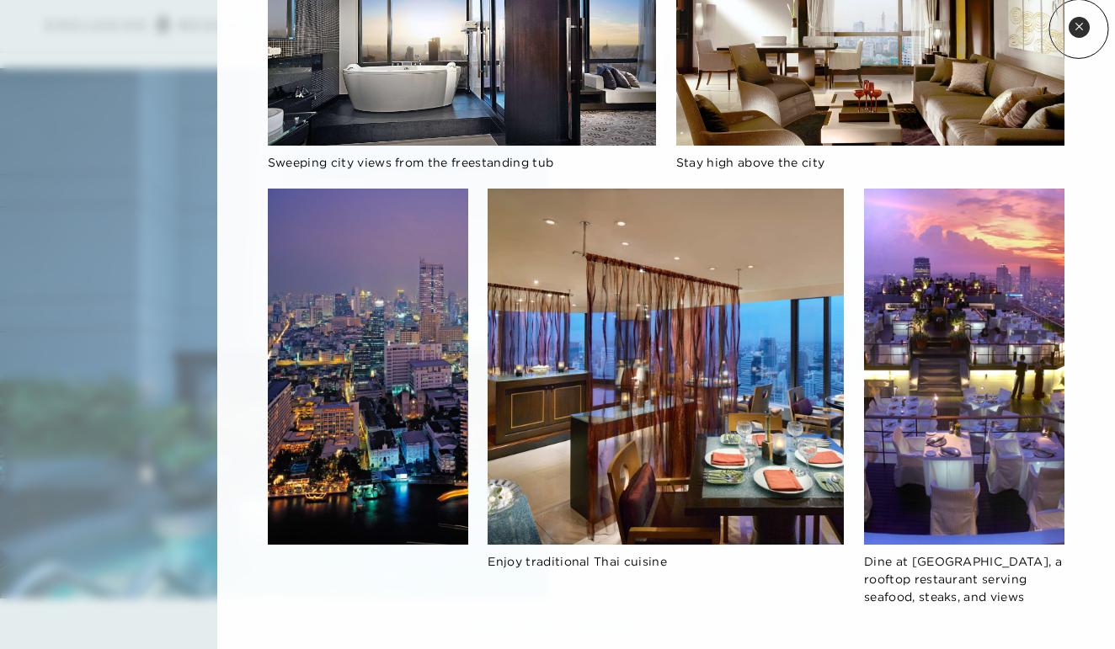
click at [1079, 29] on icon at bounding box center [1078, 26] width 9 height 9
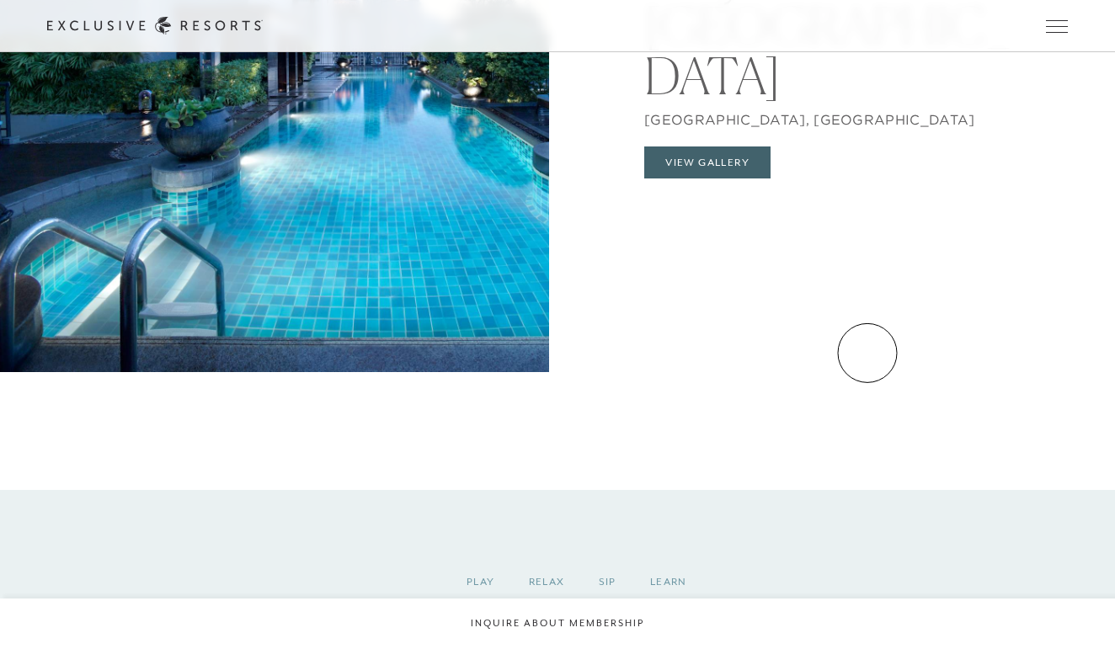
scroll to position [1929, 0]
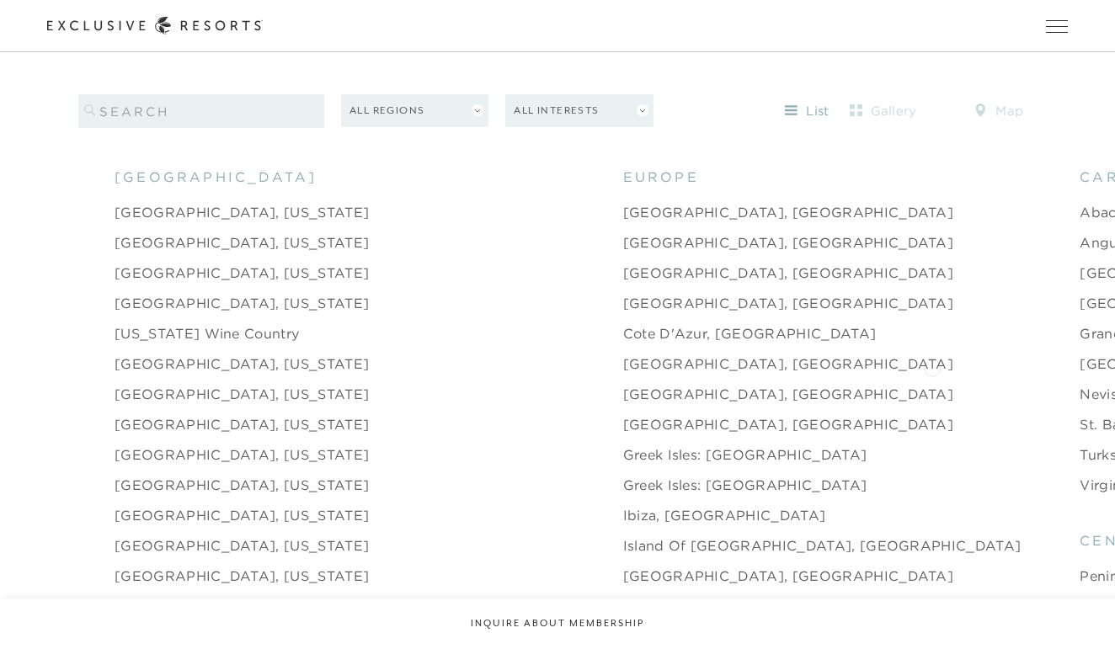
scroll to position [1699, 0]
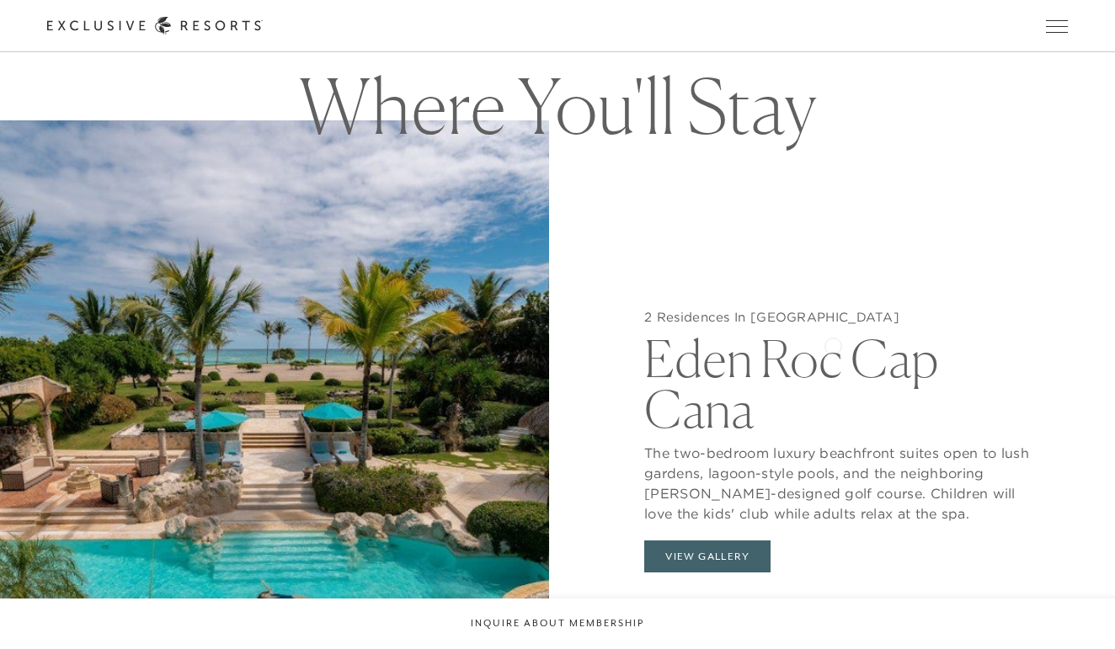
scroll to position [1531, 0]
click at [697, 552] on button "View Gallery" at bounding box center [707, 556] width 126 height 32
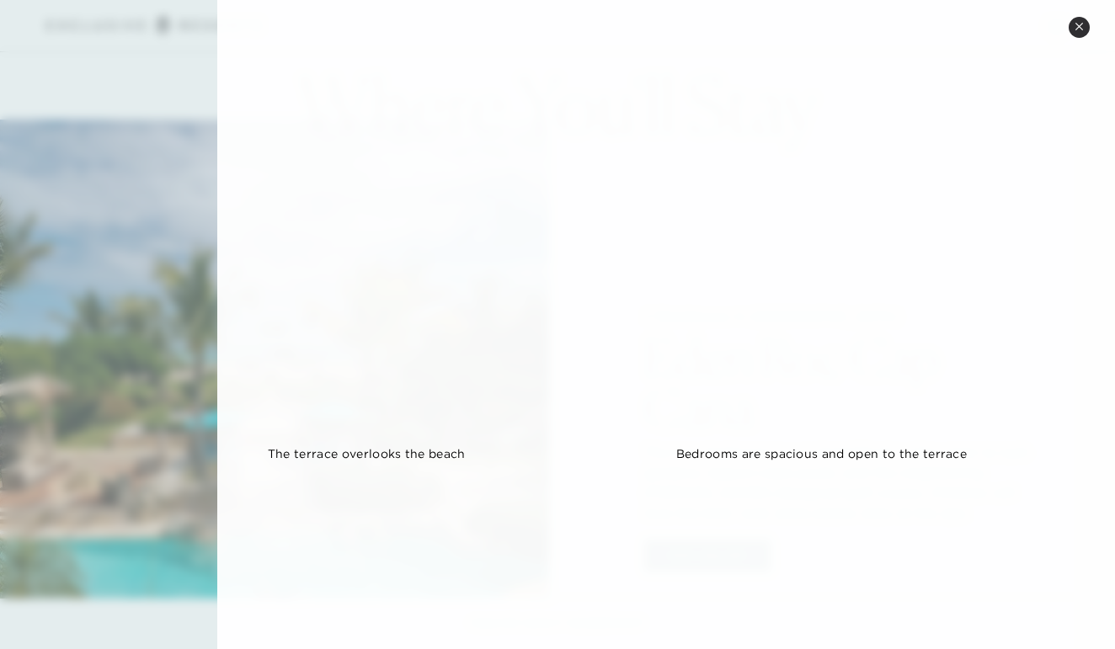
scroll to position [306, 0]
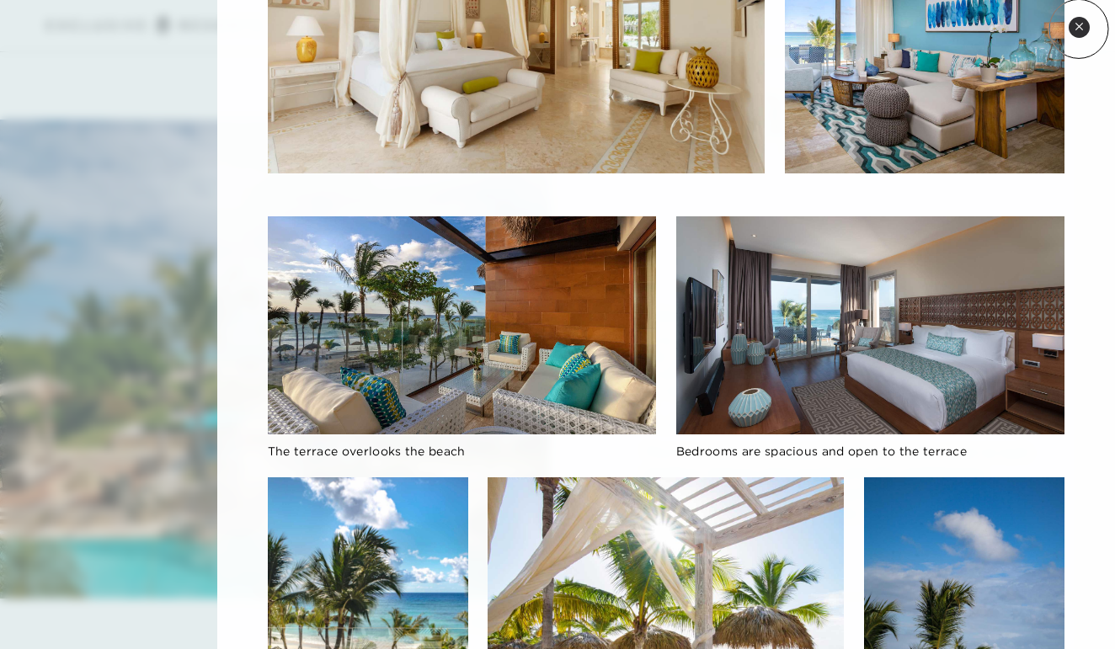
click at [1079, 29] on icon at bounding box center [1078, 26] width 9 height 9
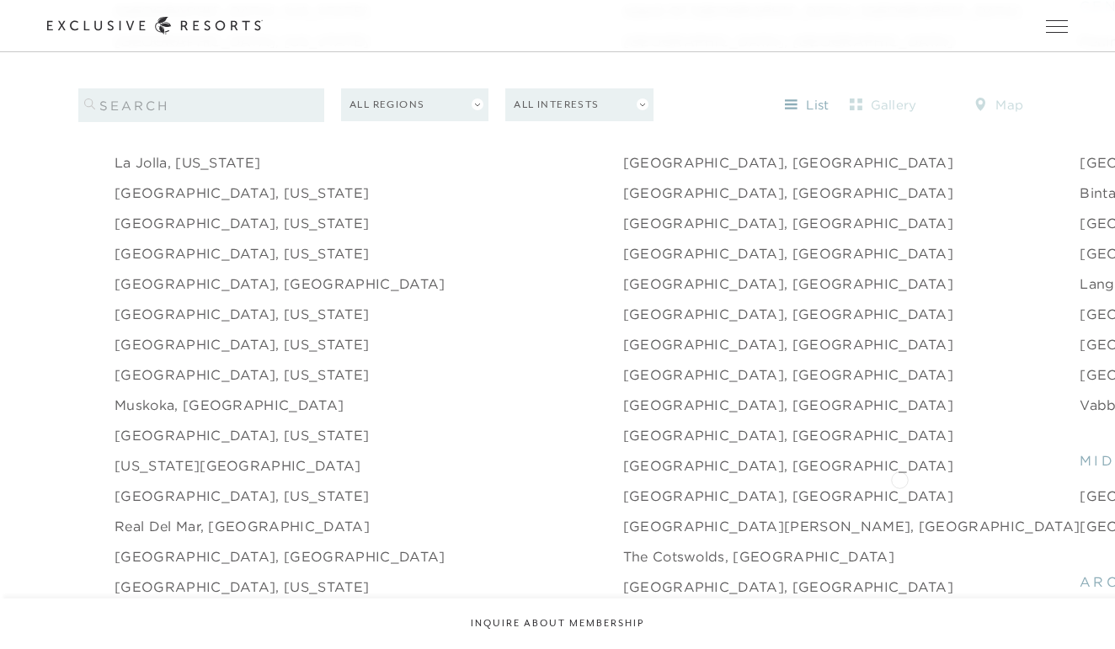
scroll to position [2232, 0]
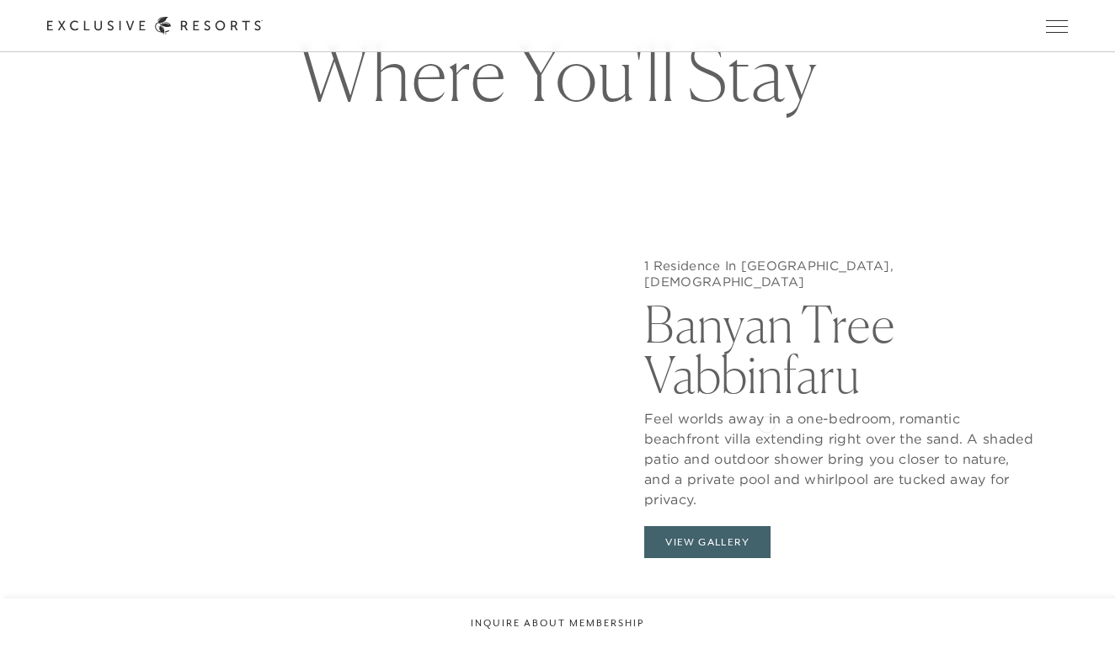
scroll to position [1564, 0]
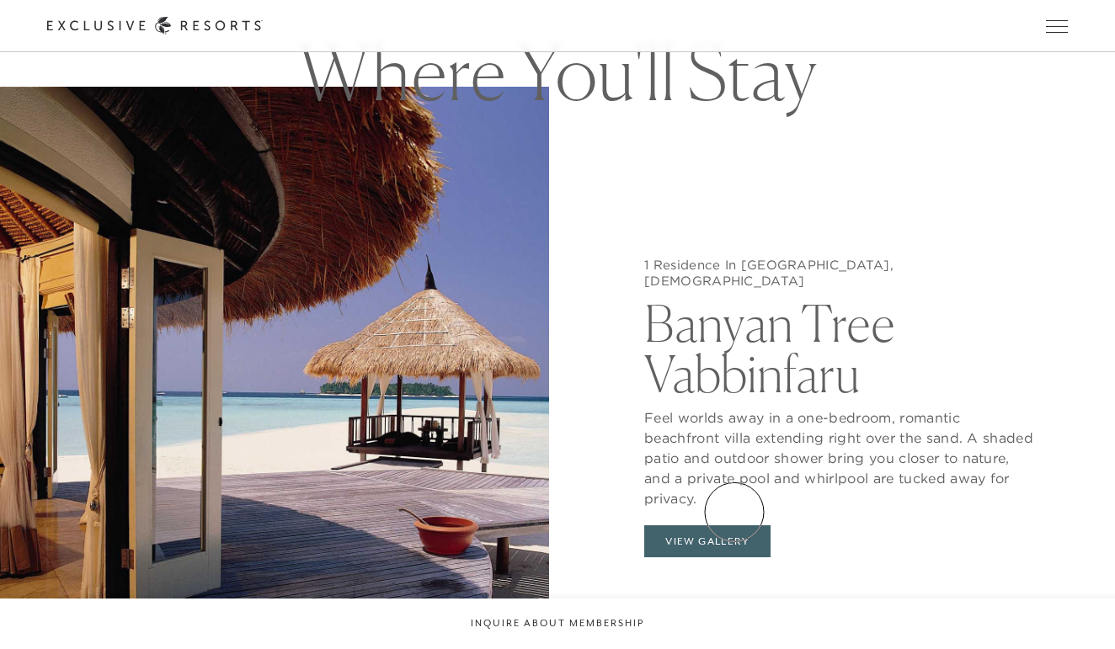
click at [734, 525] on button "View Gallery" at bounding box center [707, 541] width 126 height 32
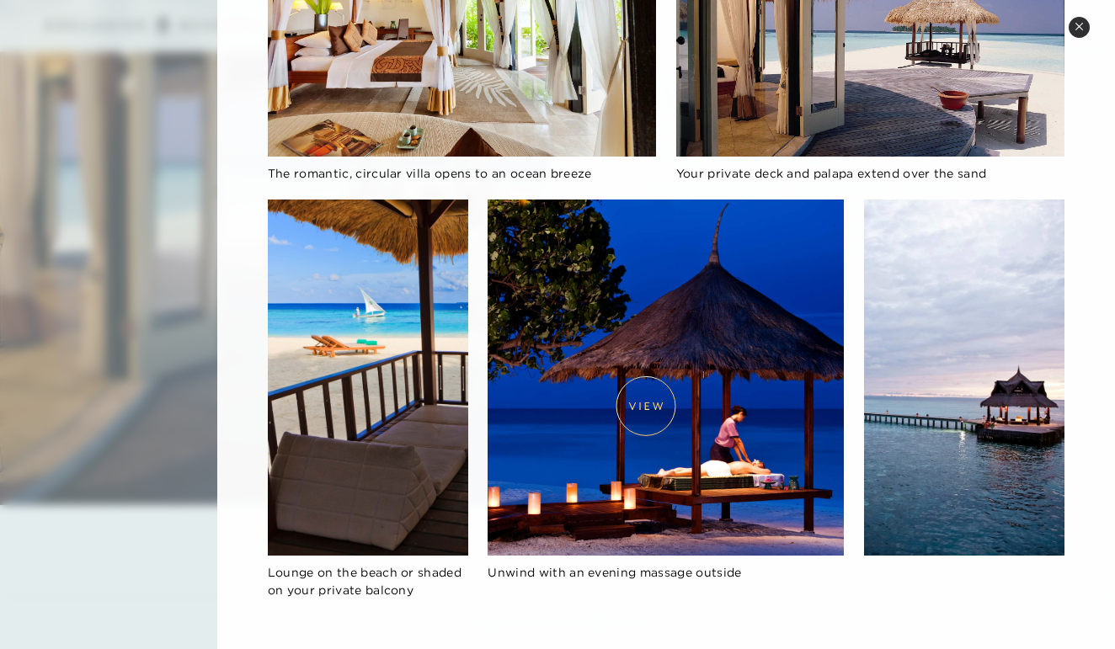
scroll to position [1819, 0]
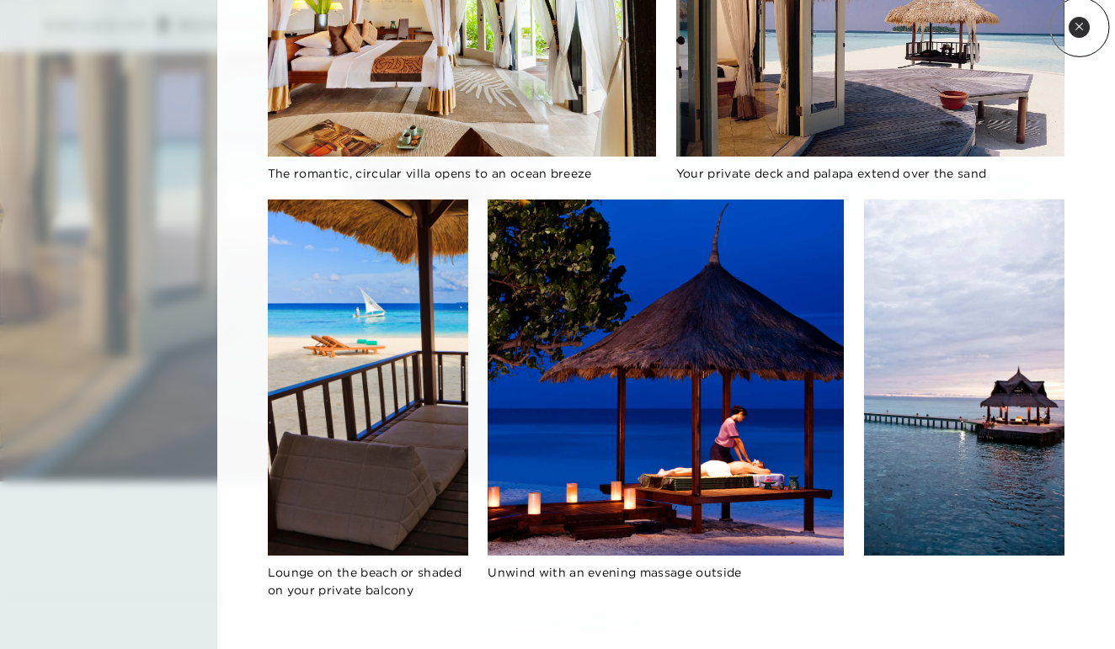
click at [1079, 27] on icon at bounding box center [1078, 26] width 7 height 7
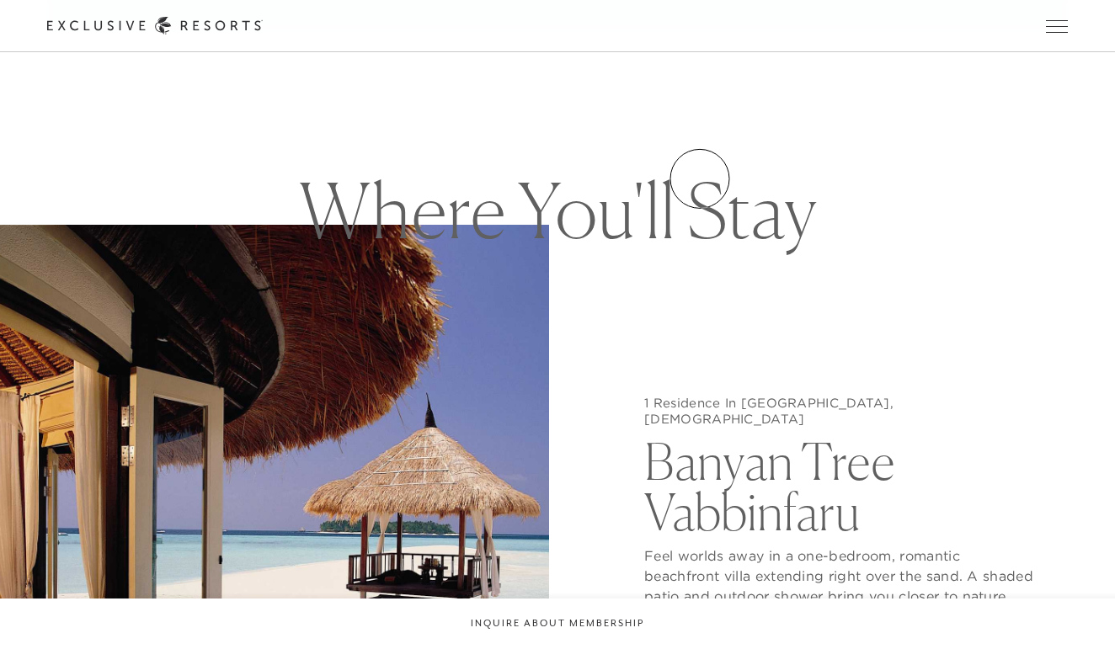
scroll to position [1450, 0]
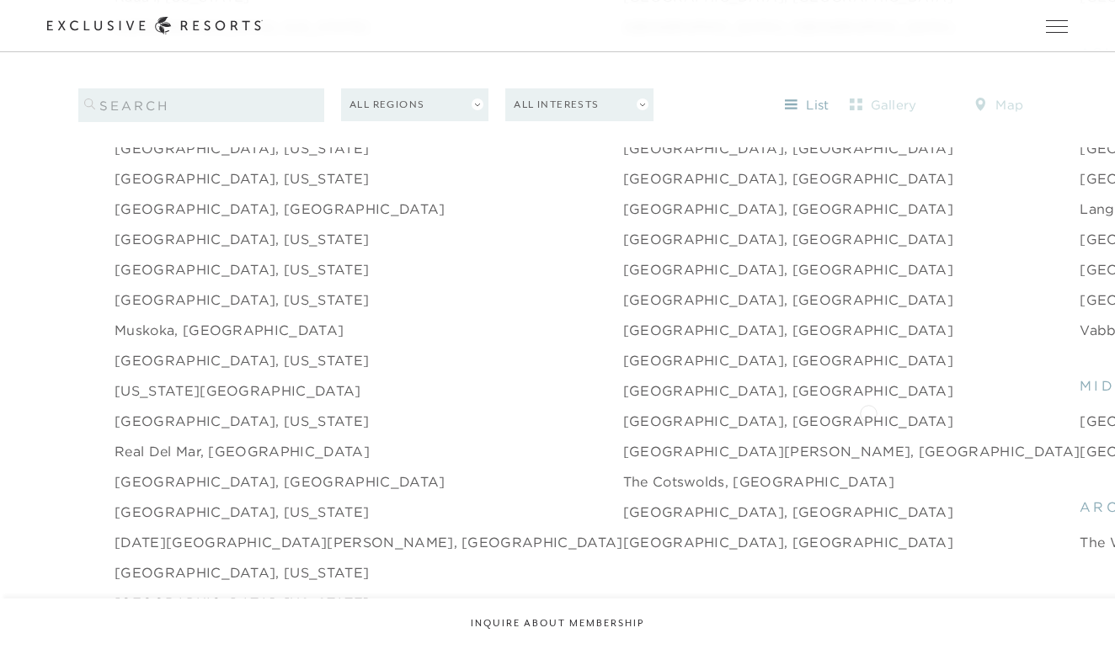
scroll to position [2306, 0]
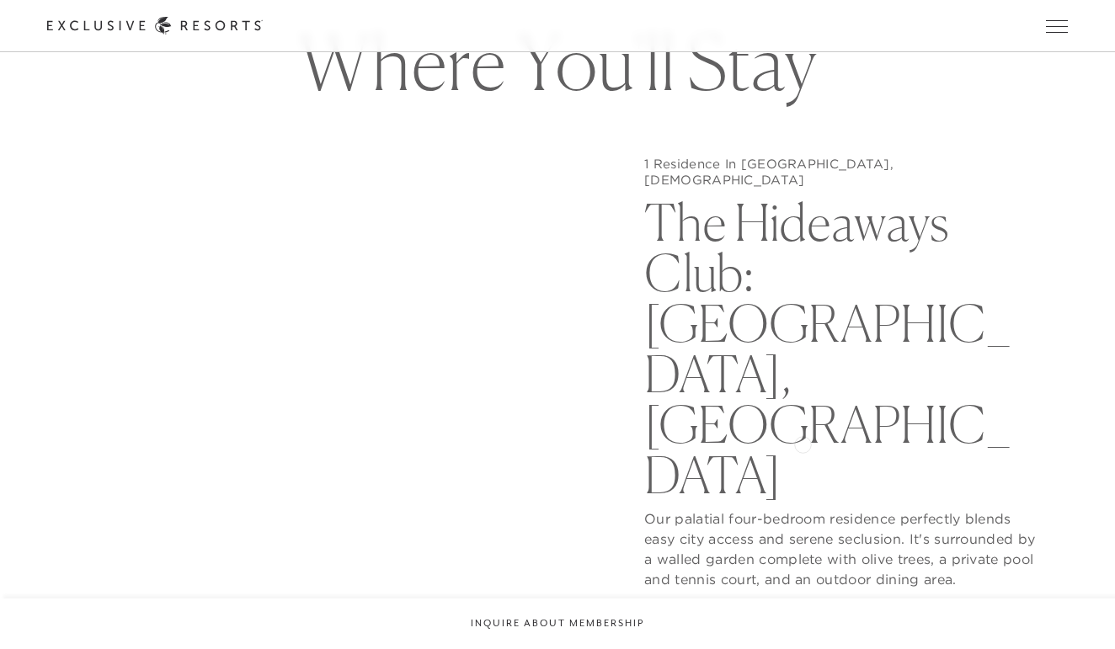
scroll to position [1578, 0]
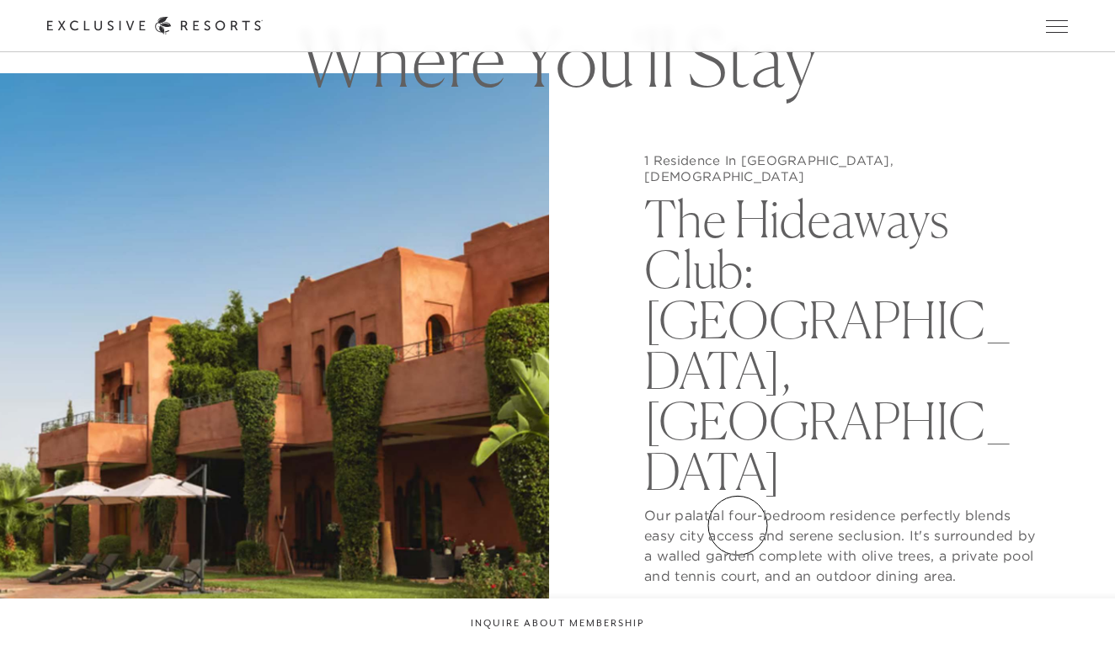
click at [738, 603] on button "View Gallery" at bounding box center [707, 619] width 126 height 32
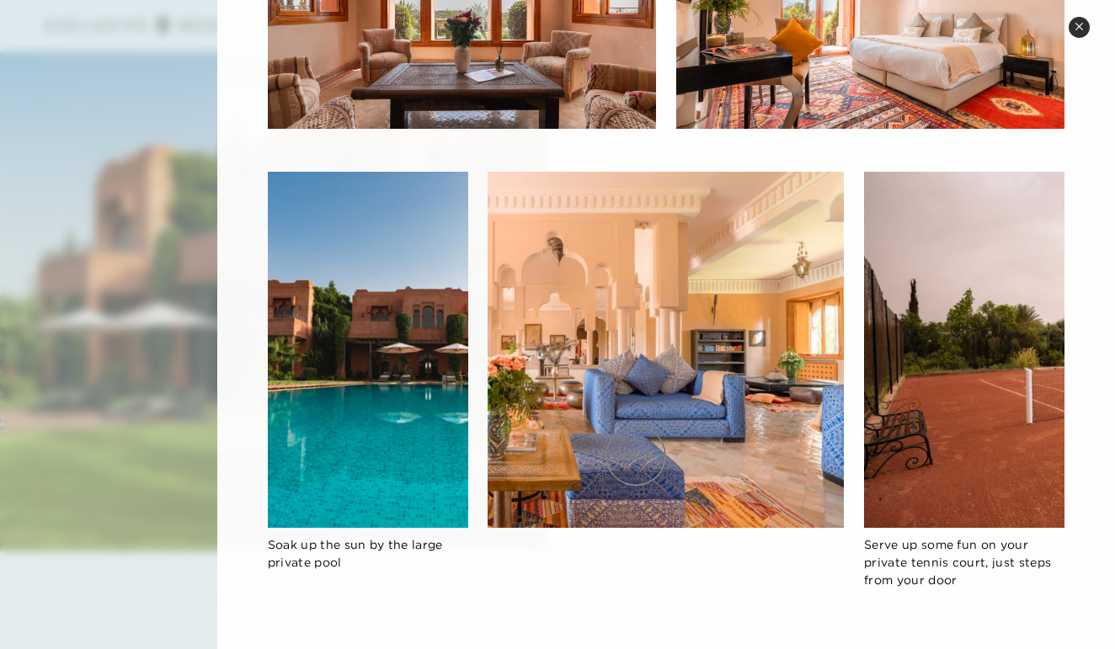
scroll to position [1752, 0]
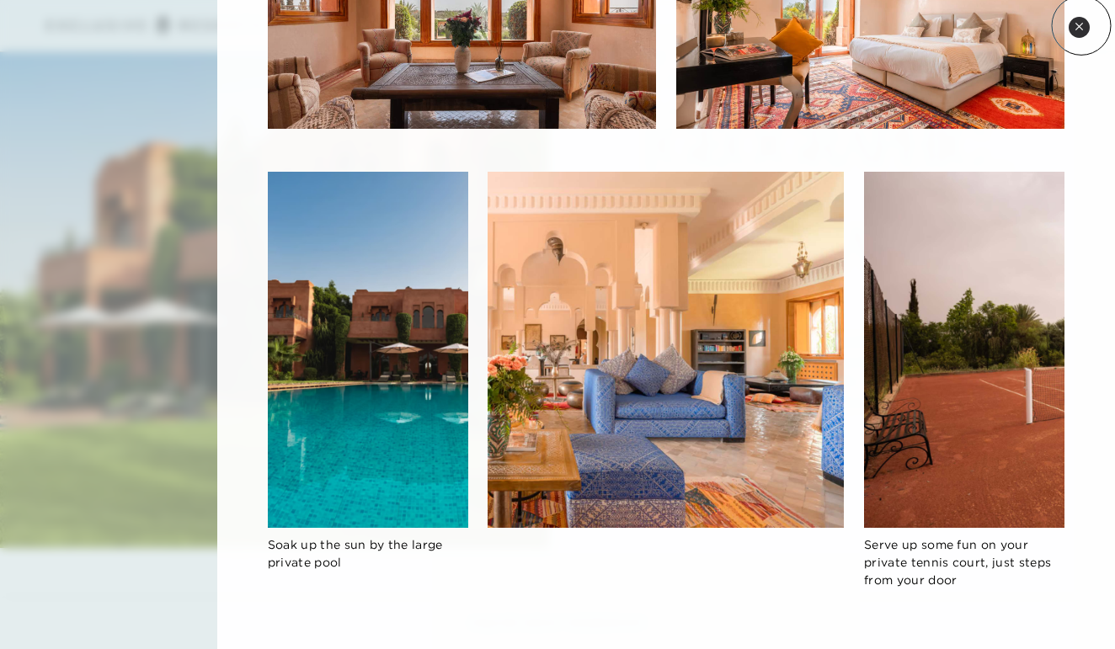
click at [1081, 25] on icon at bounding box center [1078, 26] width 9 height 9
